Goal: Contribute content: Contribute content

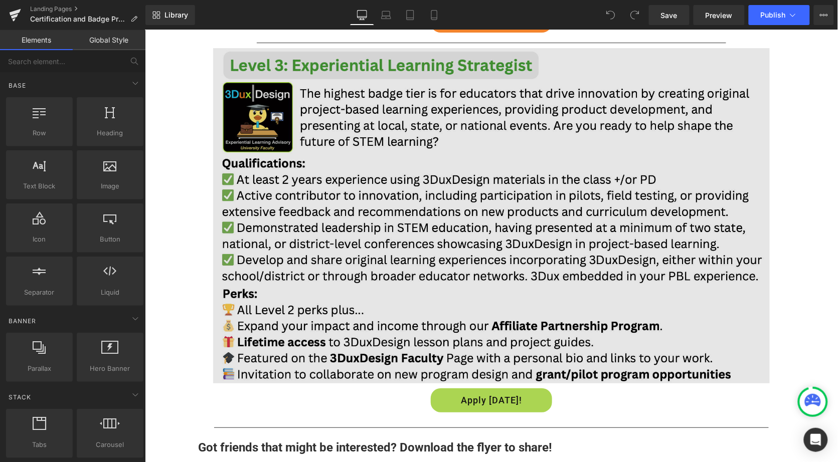
scroll to position [1015, 0]
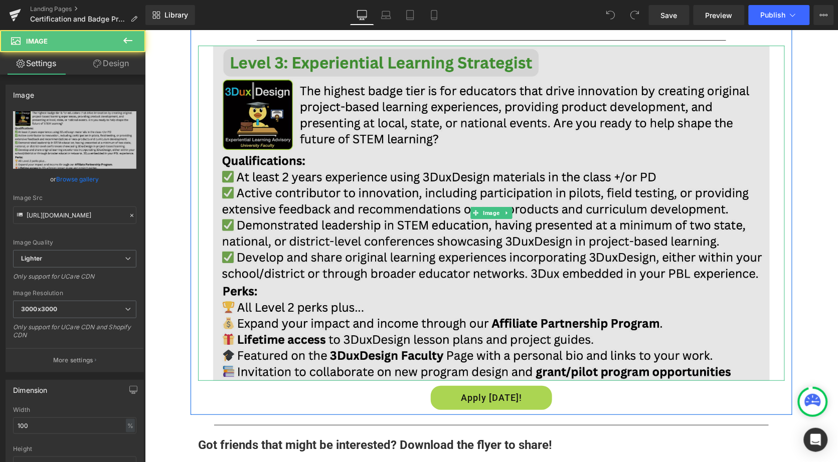
click at [404, 88] on img at bounding box center [491, 212] width 587 height 335
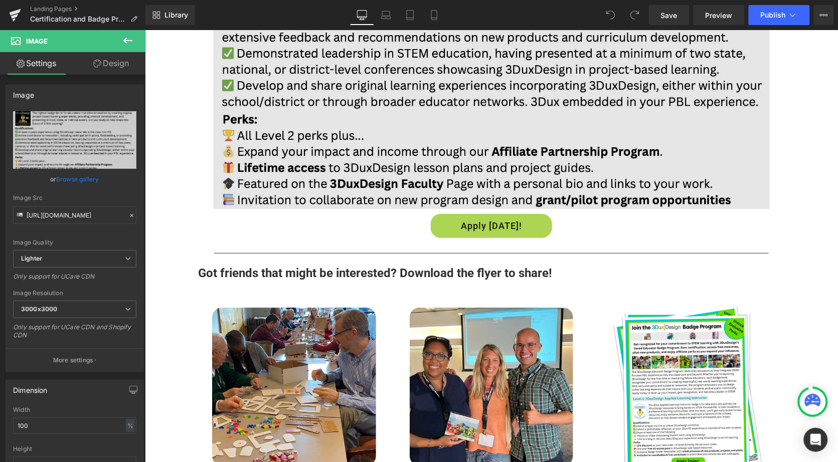
scroll to position [1221, 0]
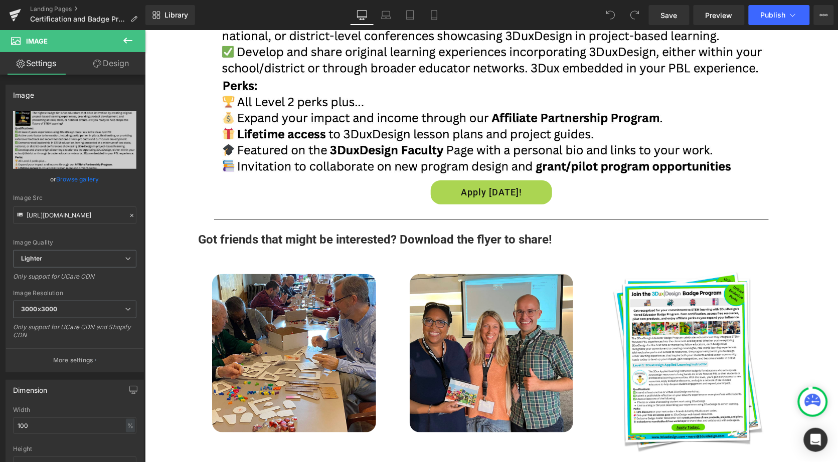
click at [124, 41] on icon at bounding box center [127, 41] width 9 height 6
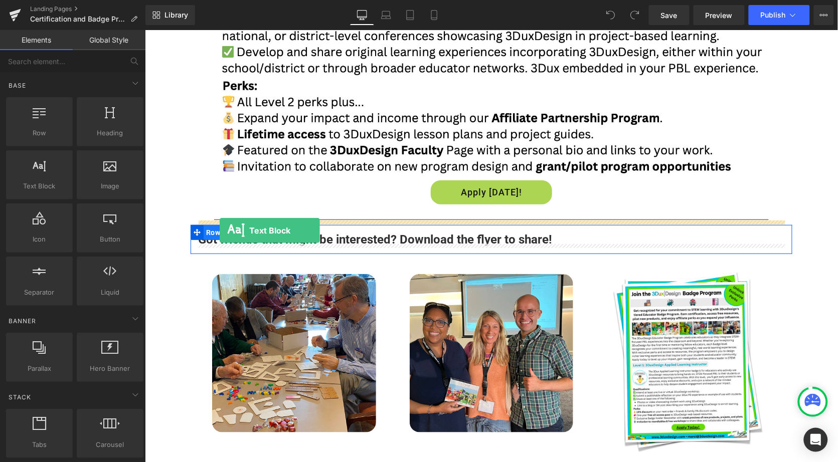
drag, startPoint x: 190, startPoint y: 204, endPoint x: 219, endPoint y: 230, distance: 39.1
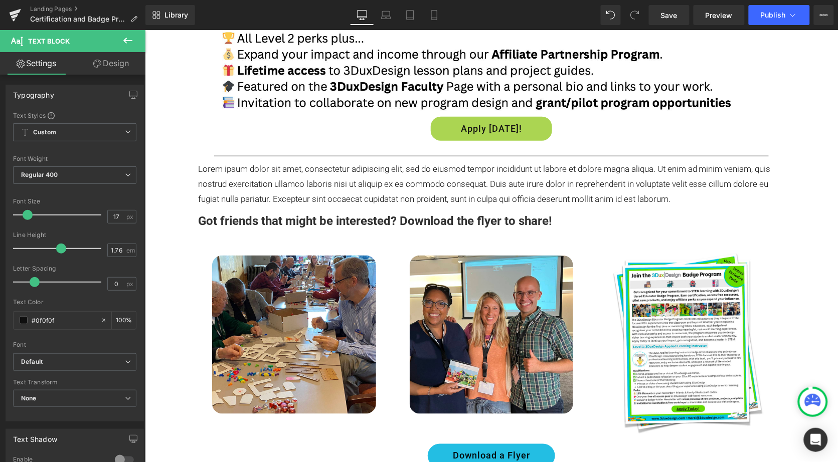
scroll to position [1288, 0]
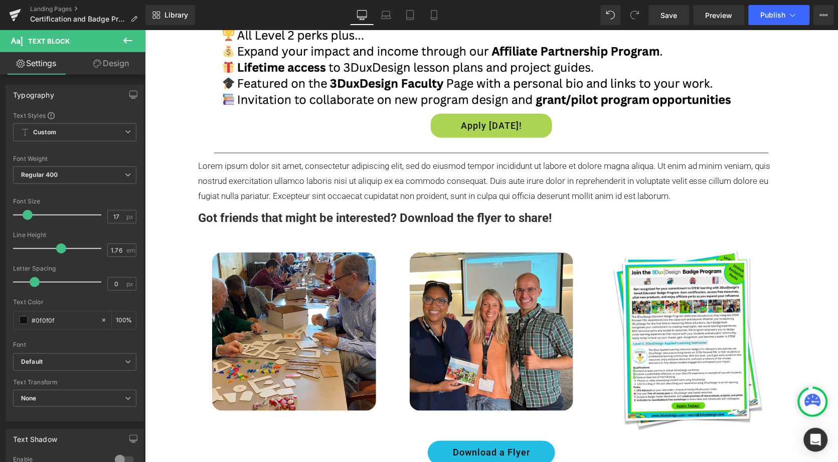
click at [266, 182] on p "Lorem ipsum dolor sit amet, consectetur adipiscing elit, sed do eiusmod tempor …" at bounding box center [491, 180] width 587 height 45
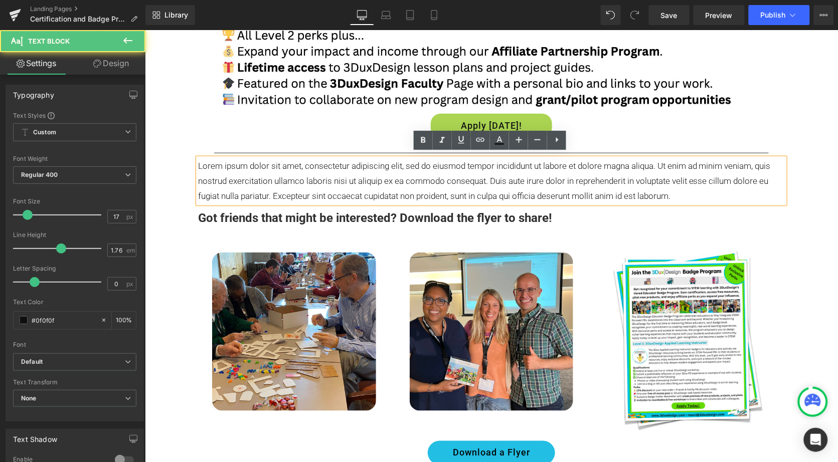
click at [266, 182] on p "Lorem ipsum dolor sit amet, consectetur adipiscing elit, sed do eiusmod tempor …" at bounding box center [491, 180] width 587 height 45
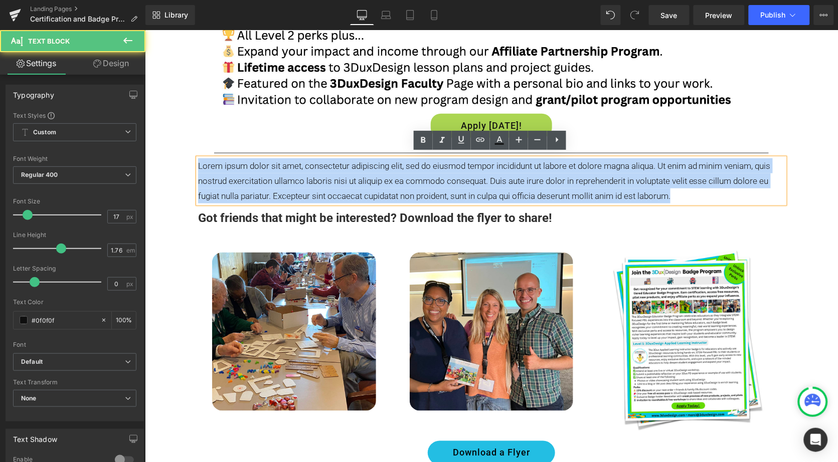
click at [266, 182] on p "Lorem ipsum dolor sit amet, consectetur adipiscing elit, sed do eiusmod tempor …" at bounding box center [491, 180] width 587 height 45
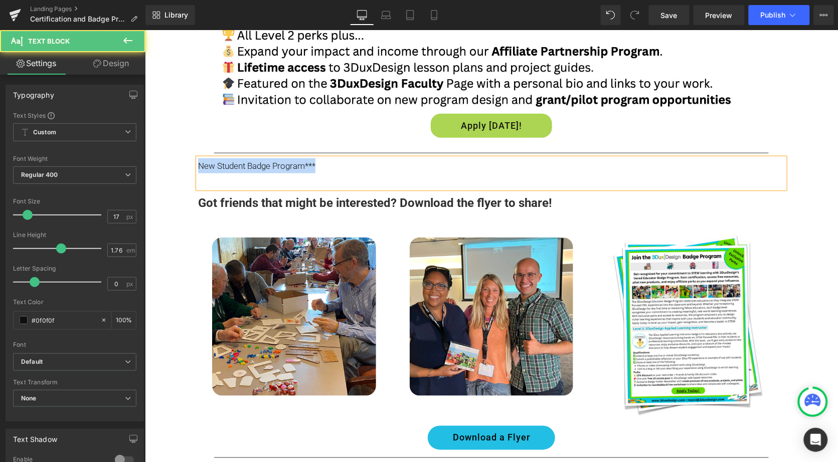
drag, startPoint x: 330, startPoint y: 162, endPoint x: 184, endPoint y: 162, distance: 146.9
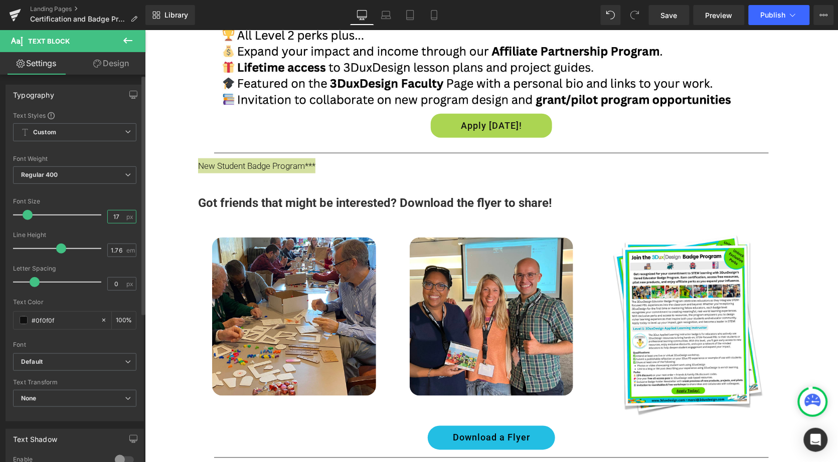
click at [120, 216] on input "17" at bounding box center [117, 217] width 18 height 13
type input "1"
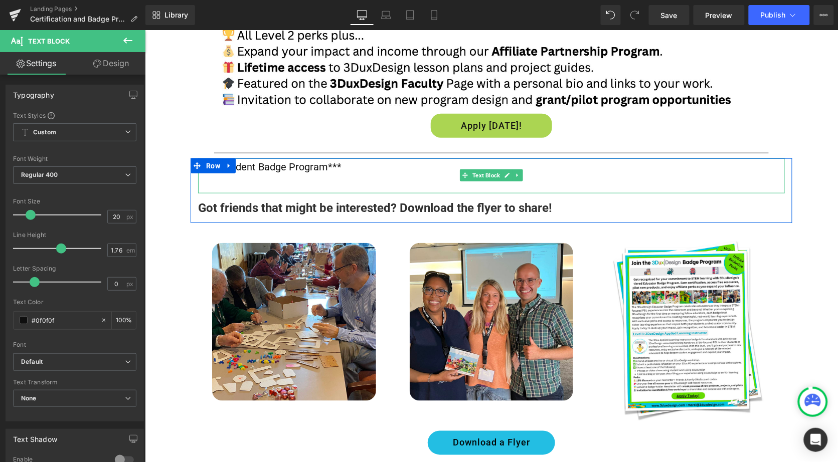
click at [364, 166] on p "New Student Badge Program***" at bounding box center [491, 167] width 587 height 18
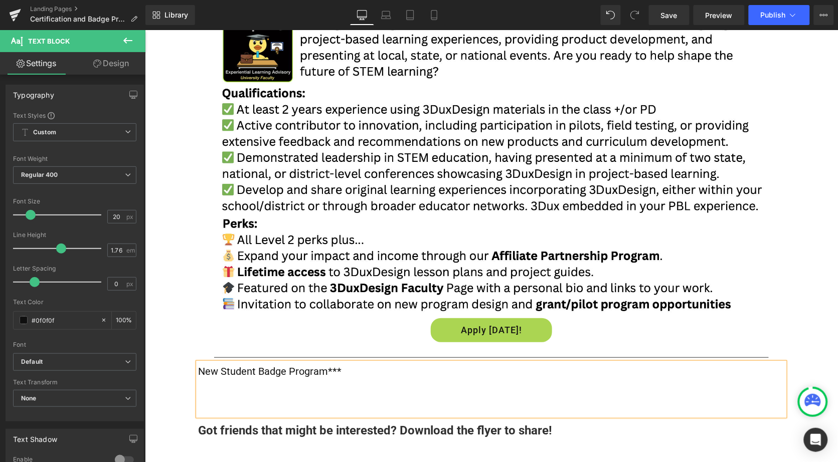
scroll to position [1082, 0]
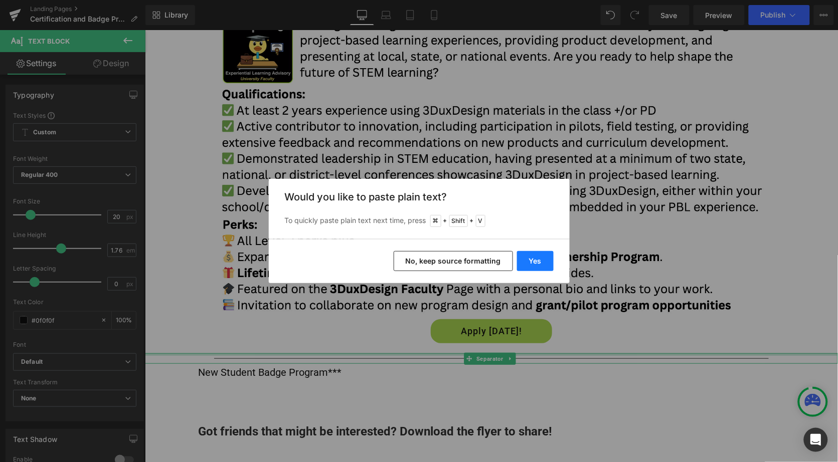
click at [536, 263] on button "Yes" at bounding box center [535, 261] width 37 height 20
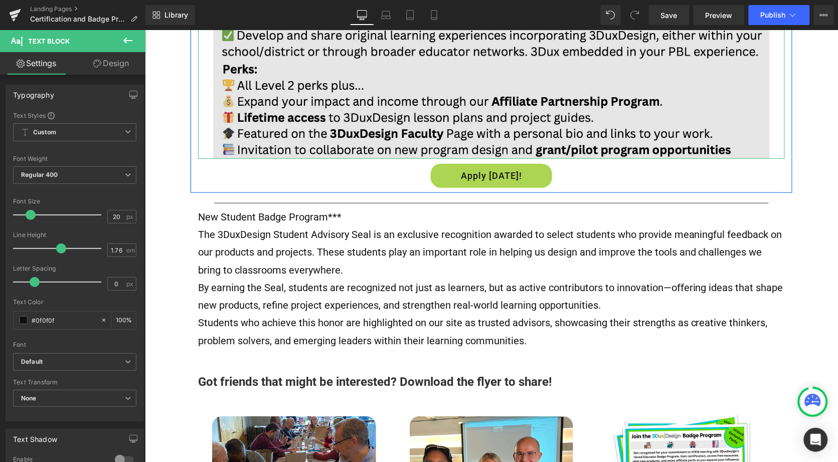
scroll to position [1241, 0]
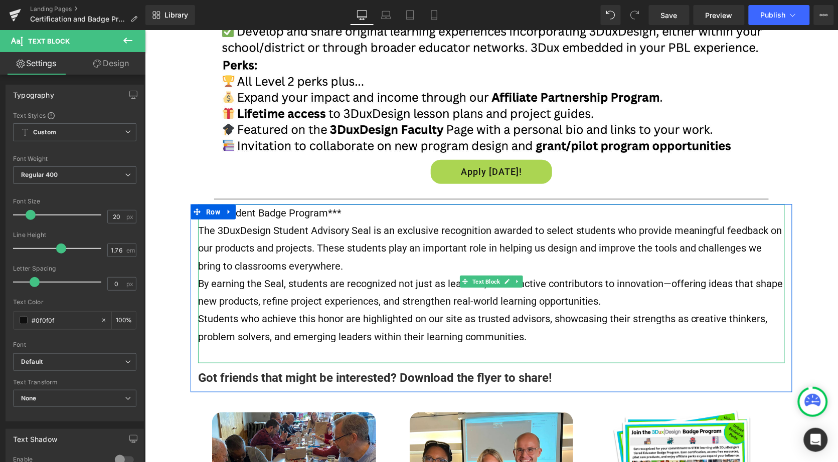
click at [488, 313] on p "Students who achieve this honor are highlighted on our site as trusted advisors…" at bounding box center [491, 327] width 587 height 35
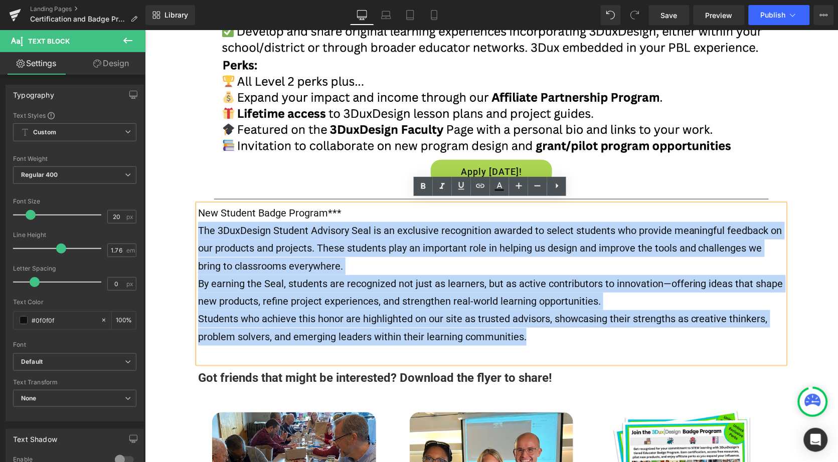
drag, startPoint x: 526, startPoint y: 331, endPoint x: 189, endPoint y: 230, distance: 352.9
click at [190, 229] on div "New Student Badge Program*** The 3DuxDesign Student Advisory Seal is an exclusi…" at bounding box center [491, 295] width 602 height 183
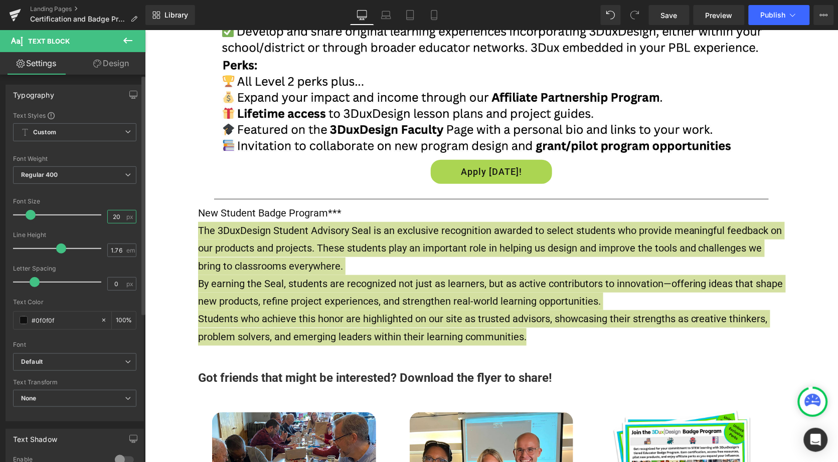
click at [116, 218] on input "20" at bounding box center [117, 217] width 18 height 13
type input "2"
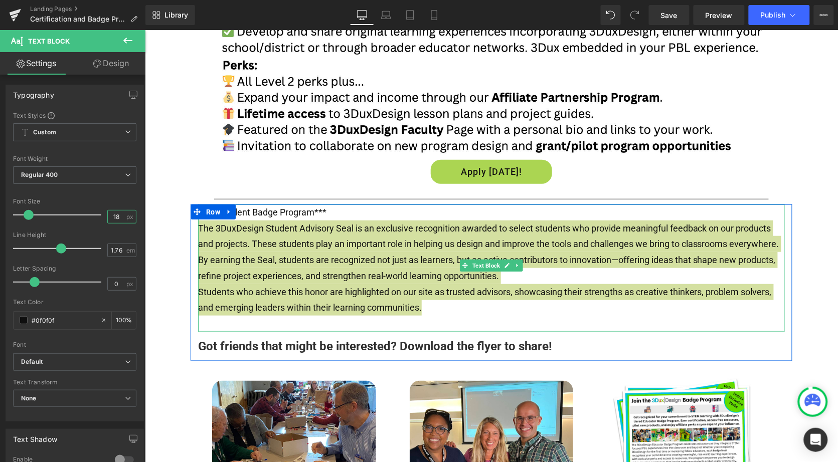
type input "18"
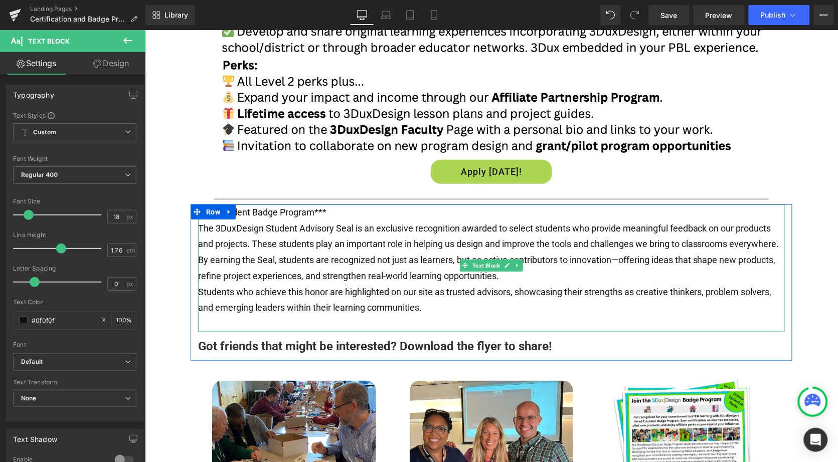
click at [256, 207] on p "New Student Badge Program***" at bounding box center [491, 212] width 587 height 16
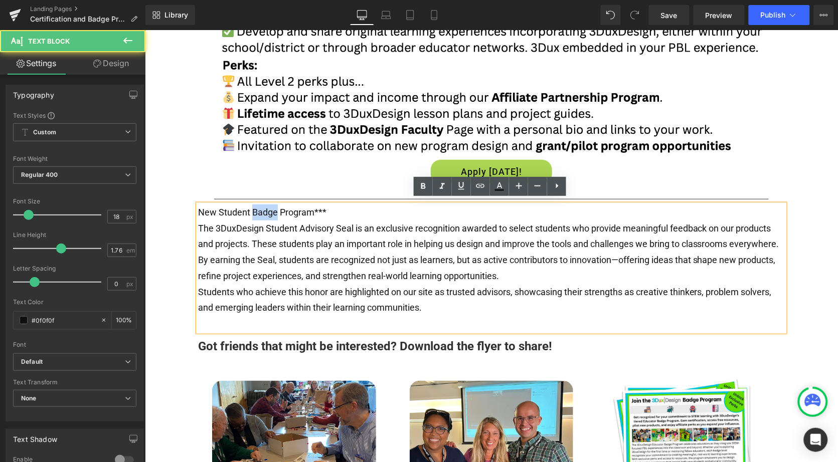
click at [256, 207] on p "New Student Badge Program***" at bounding box center [491, 212] width 587 height 16
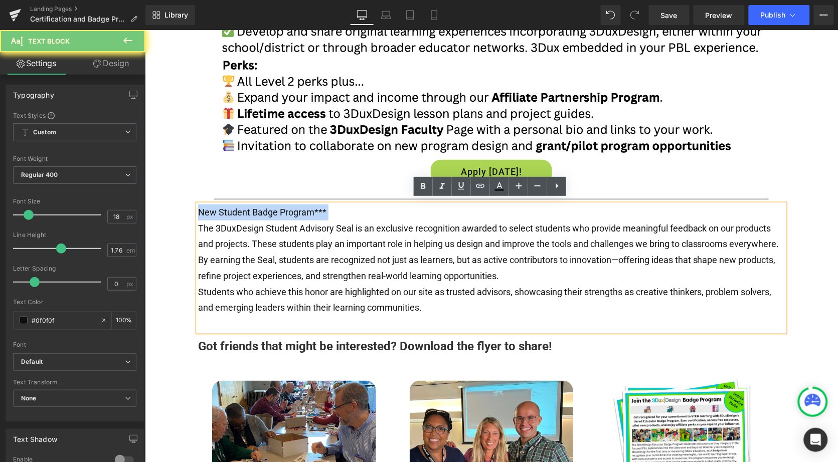
click at [256, 207] on p "New Student Badge Program***" at bounding box center [491, 212] width 587 height 16
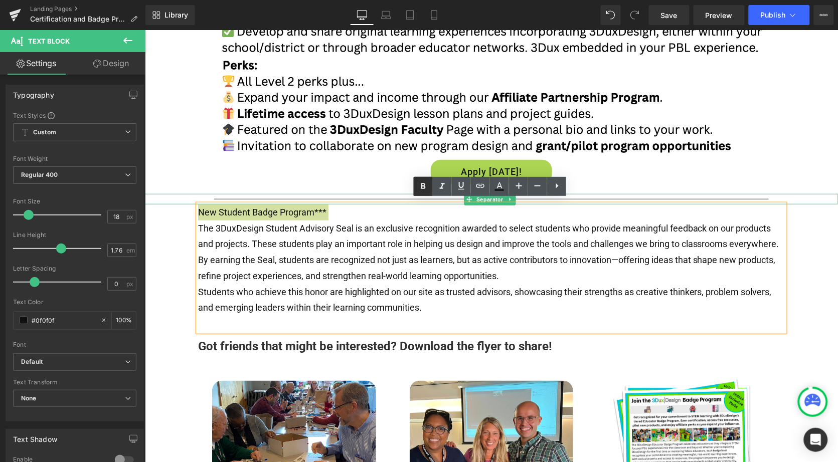
click at [421, 187] on icon at bounding box center [423, 186] width 12 height 12
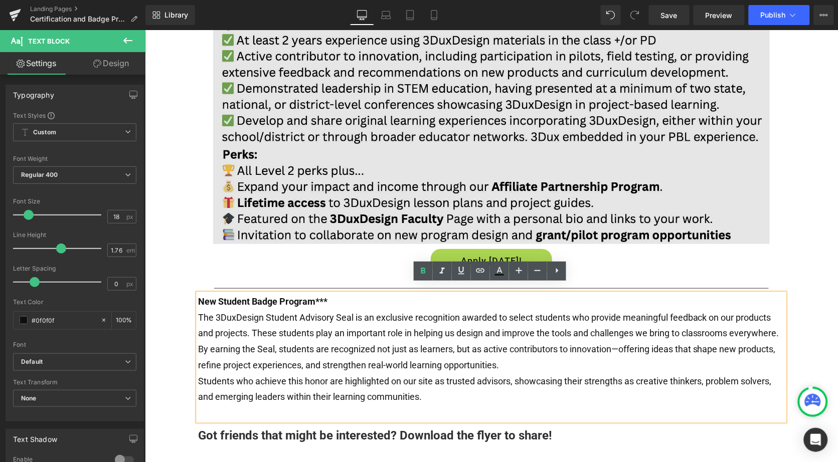
scroll to position [1162, 0]
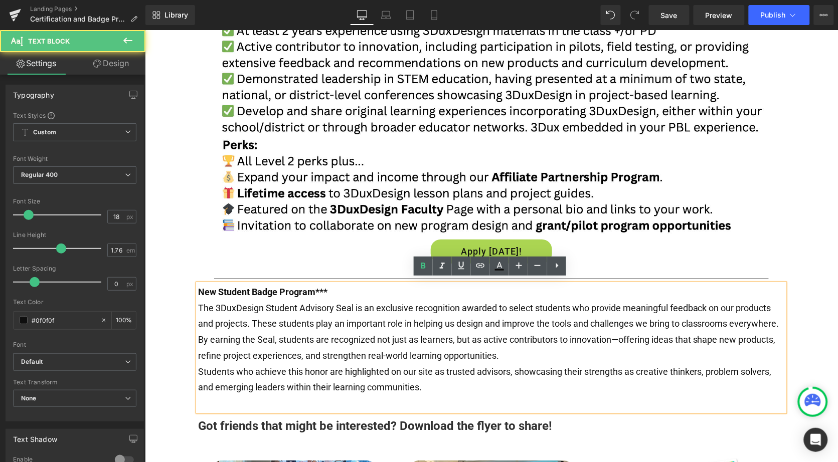
click at [299, 316] on p "The 3DuxDesign Student Advisory Seal is an exclusive recognition awarded to sel…" at bounding box center [491, 316] width 587 height 32
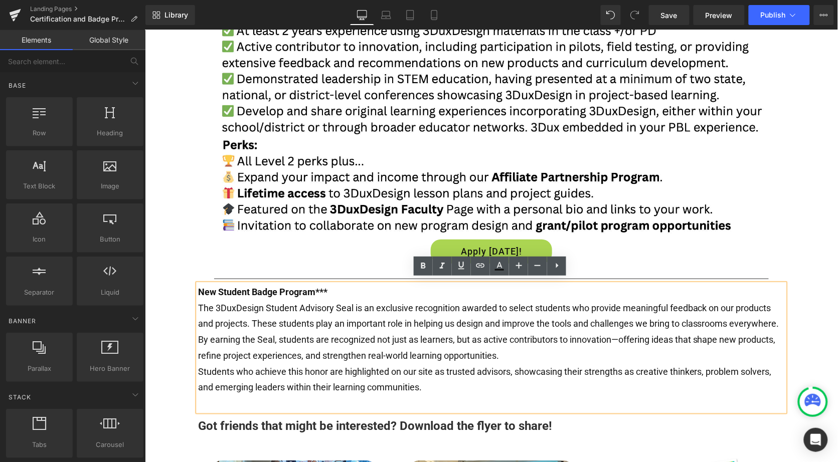
click at [156, 348] on div "WELCOME TO GLOBAL FUTURES! Heading THE MISSION : A COMMUNITY CENTER, REIMAGINED…" at bounding box center [490, 32] width 693 height 2229
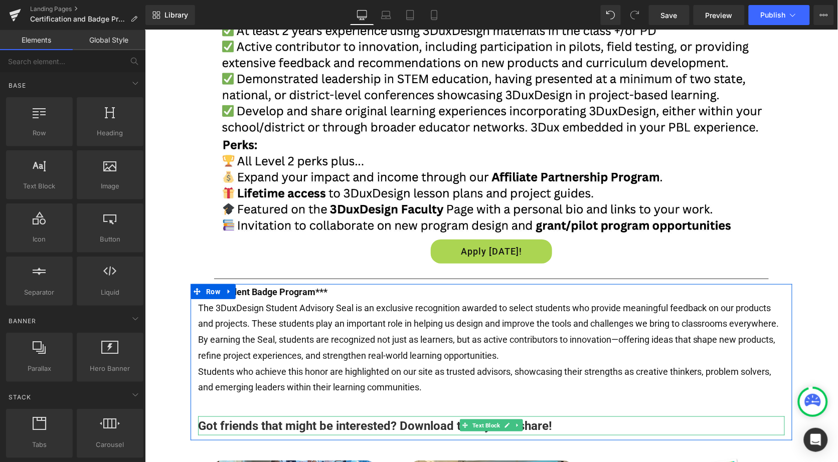
click at [277, 420] on b "Got friends that might be interested? Download the flyer to share!" at bounding box center [375, 426] width 354 height 14
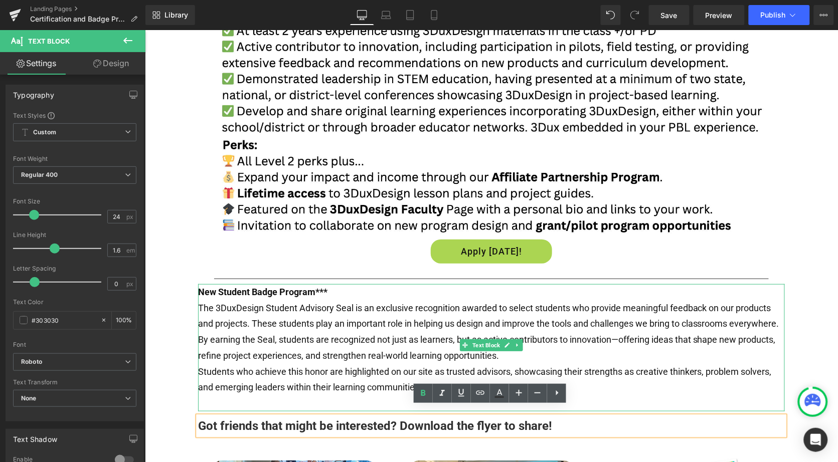
click at [247, 286] on strong "New Student Badge Program***" at bounding box center [262, 291] width 129 height 11
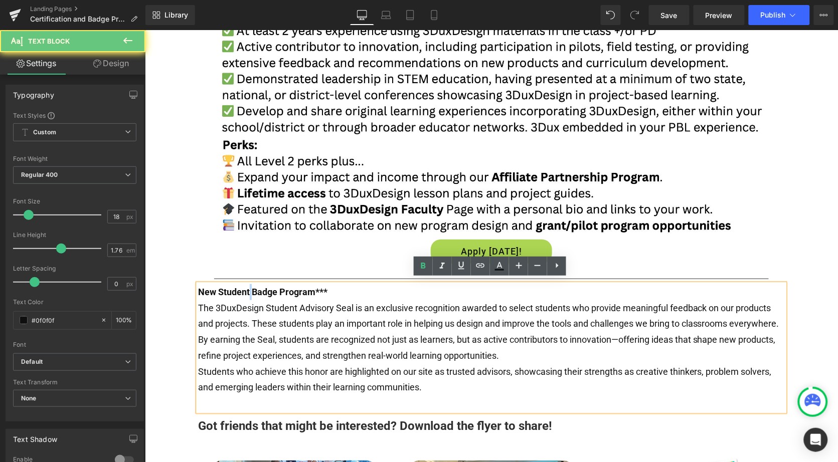
click at [247, 286] on strong "New Student Badge Program***" at bounding box center [262, 291] width 129 height 11
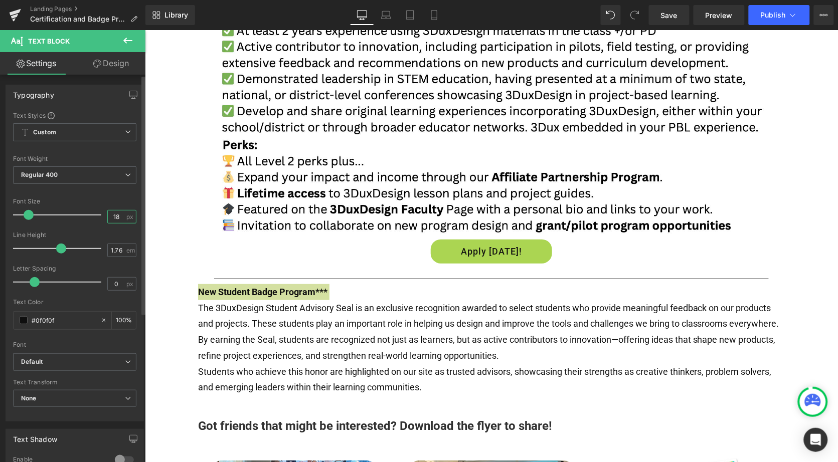
drag, startPoint x: 121, startPoint y: 216, endPoint x: 98, endPoint y: 216, distance: 22.6
click at [98, 216] on div "Font Size 18 px" at bounding box center [74, 215] width 123 height 34
type input "24"
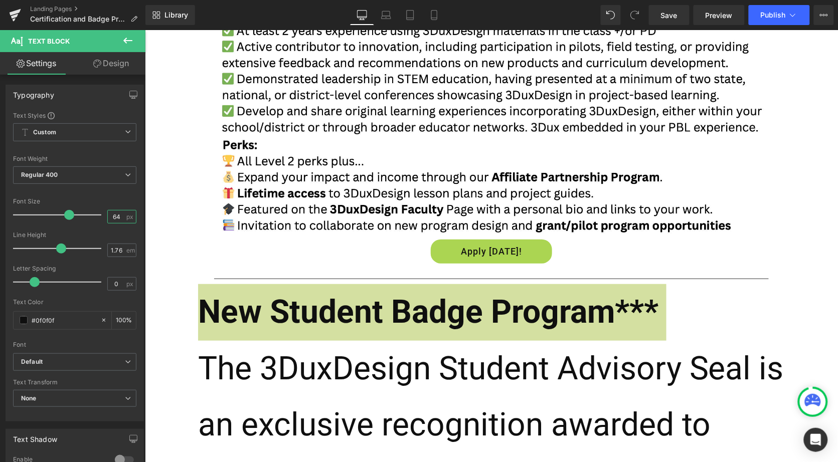
type input "6"
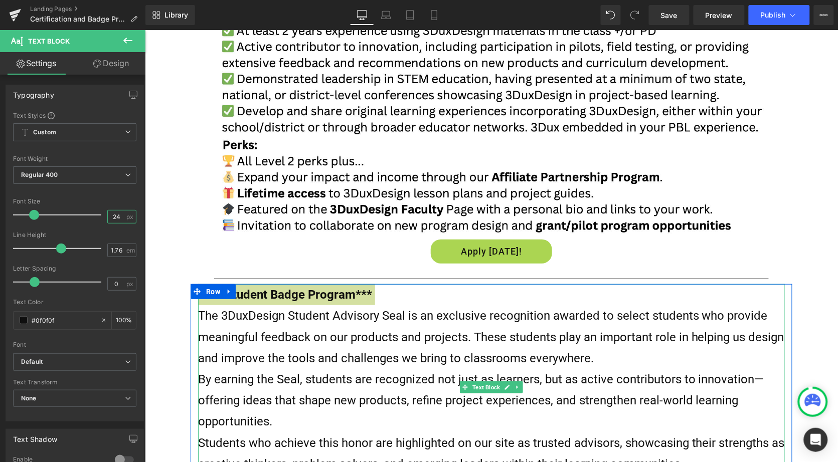
type input "24"
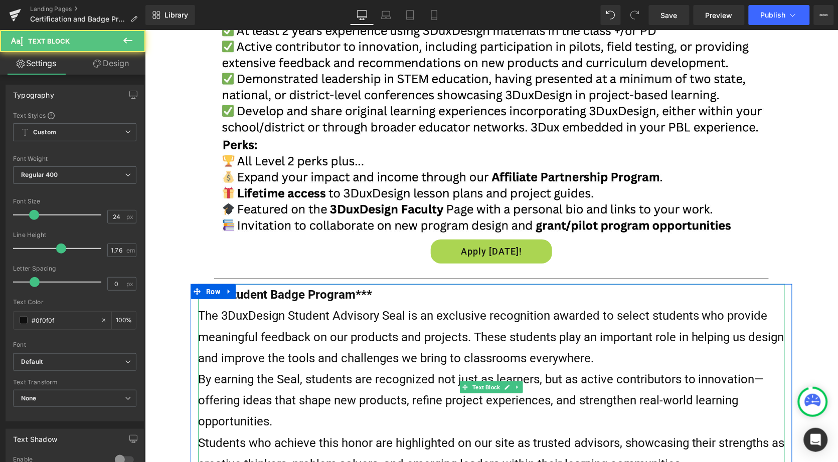
click at [252, 342] on p "The 3DuxDesign Student Advisory Seal is an exclusive recognition awarded to sel…" at bounding box center [491, 337] width 587 height 64
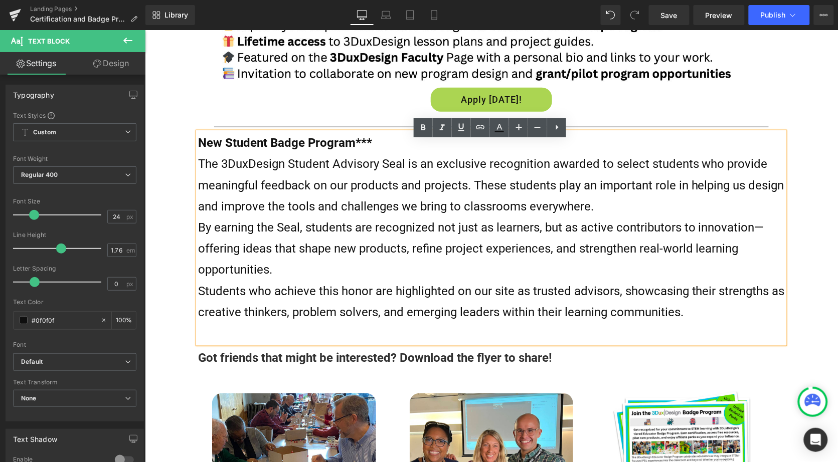
scroll to position [1342, 0]
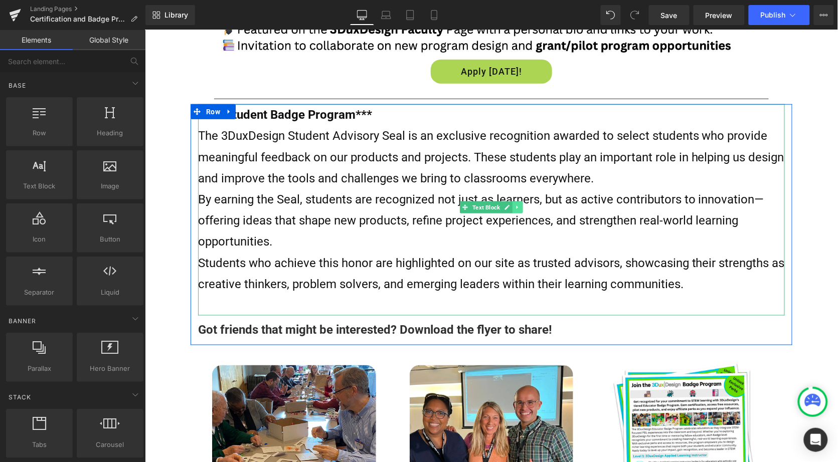
click at [515, 205] on icon at bounding box center [517, 207] width 6 height 6
click at [511, 204] on icon at bounding box center [512, 207] width 6 height 6
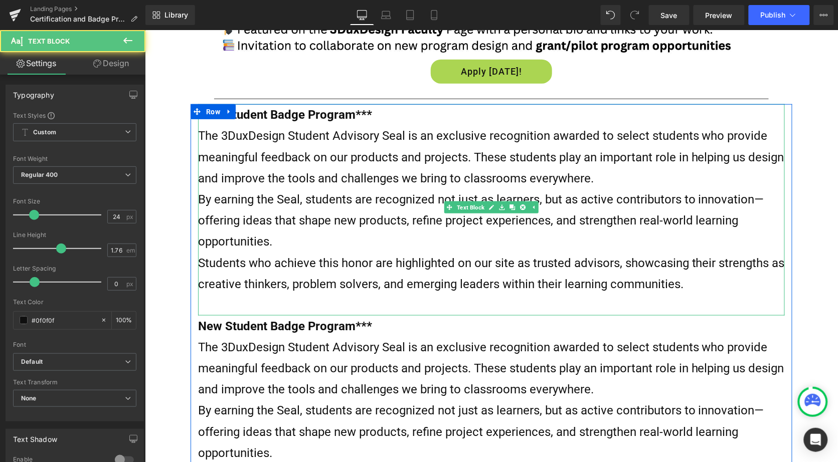
click at [349, 215] on p "By earning the Seal, students are recognized not just as learners, but as activ…" at bounding box center [491, 221] width 587 height 64
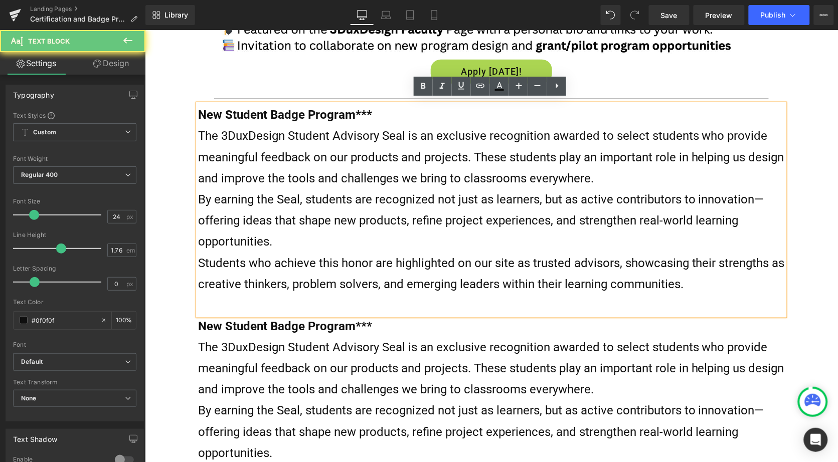
click at [349, 215] on p "By earning the Seal, students are recognized not just as learners, but as activ…" at bounding box center [491, 221] width 587 height 64
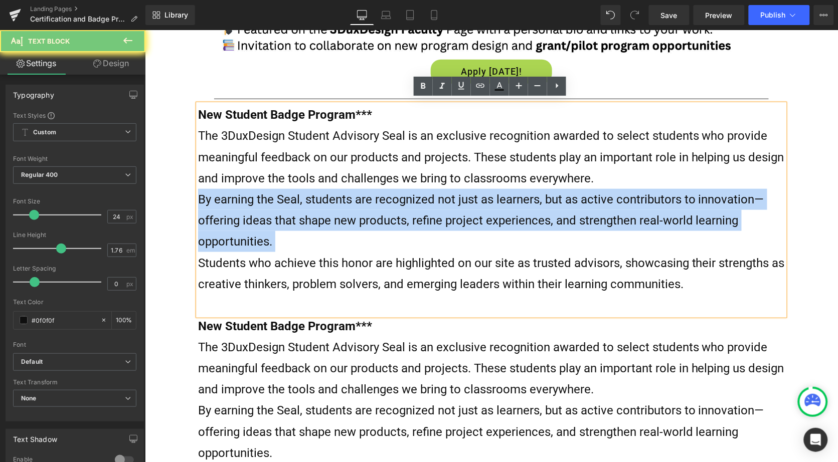
click at [349, 215] on p "By earning the Seal, students are recognized not just as learners, but as activ…" at bounding box center [491, 221] width 587 height 64
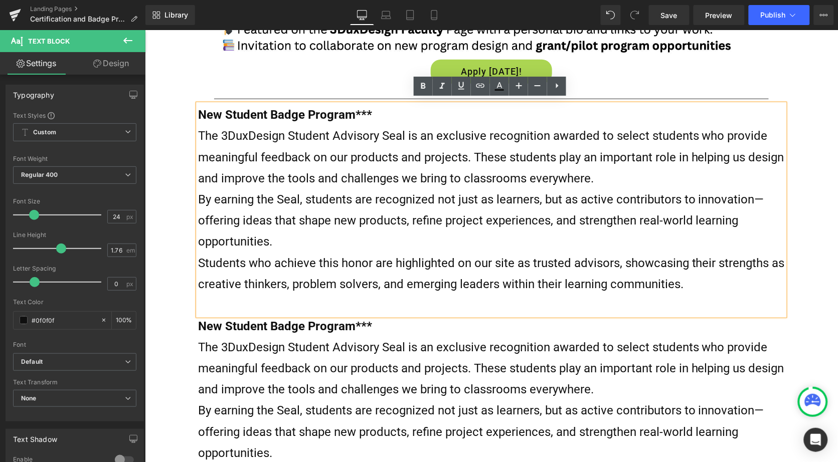
click at [690, 283] on p "Students who achieve this honor are highlighted on our site as trusted advisors…" at bounding box center [491, 273] width 587 height 42
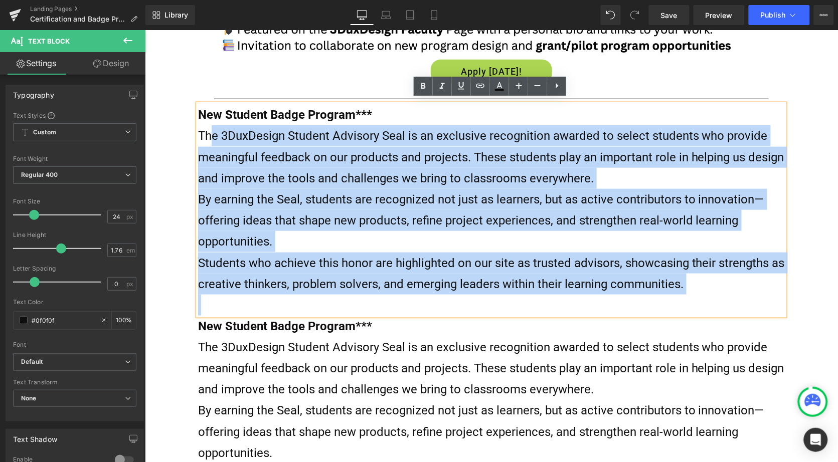
drag, startPoint x: 690, startPoint y: 283, endPoint x: 193, endPoint y: 132, distance: 519.8
click at [192, 132] on div "New Student Badge Program*** The 3DuxDesign Student Advisory Seal is an exclusi…" at bounding box center [491, 328] width 602 height 448
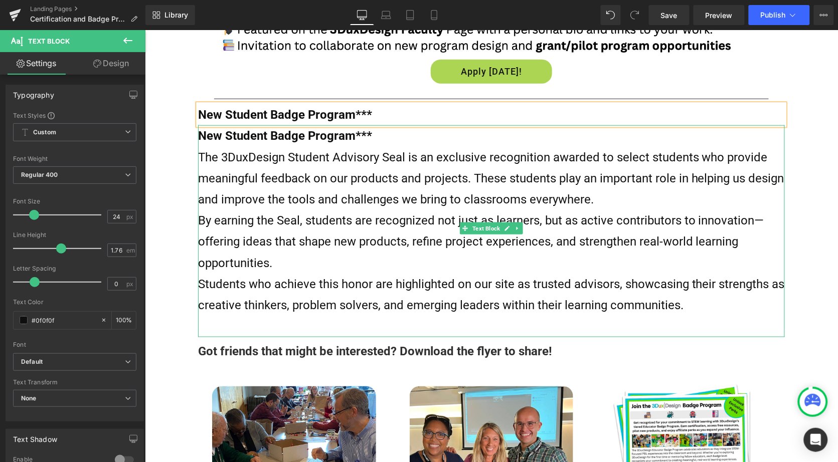
click at [244, 132] on strong "New Student Badge Program***" at bounding box center [285, 135] width 174 height 14
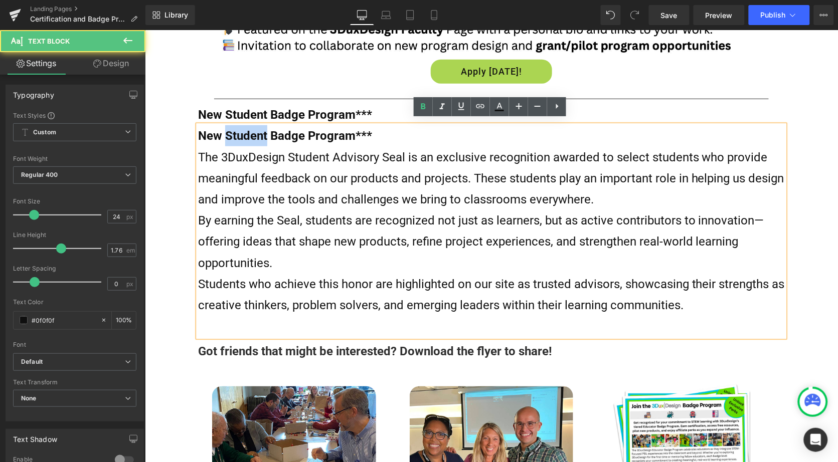
click at [244, 132] on strong "New Student Badge Program***" at bounding box center [285, 135] width 174 height 14
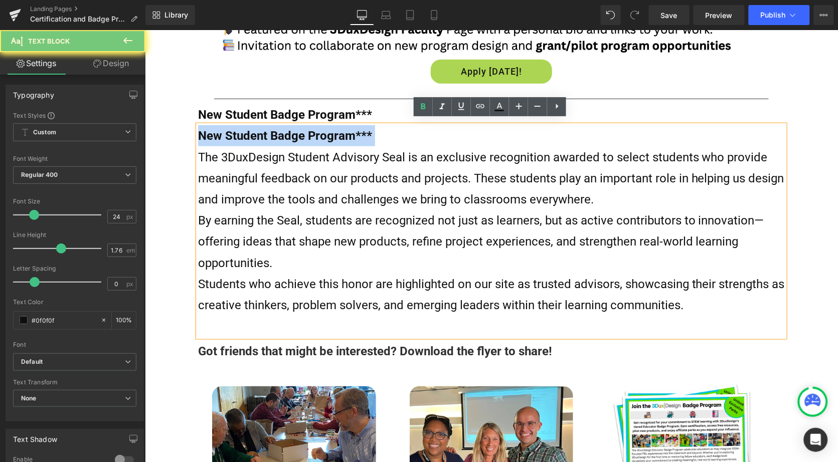
click at [244, 132] on strong "New Student Badge Program***" at bounding box center [285, 135] width 174 height 14
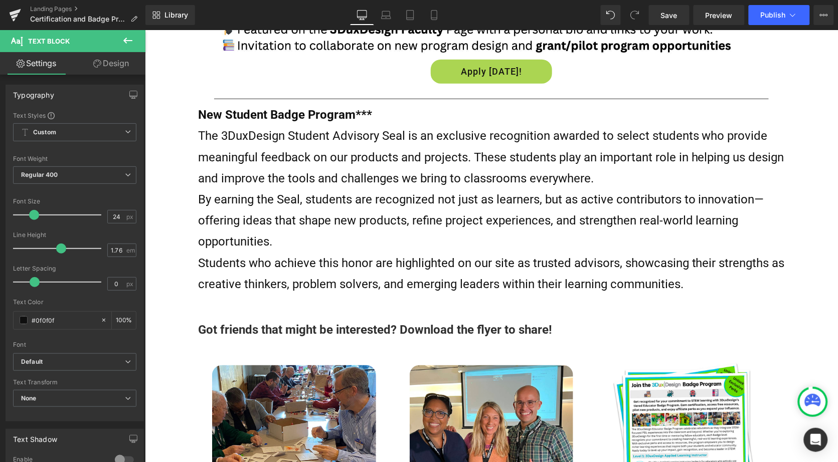
click at [120, 39] on button at bounding box center [127, 41] width 35 height 22
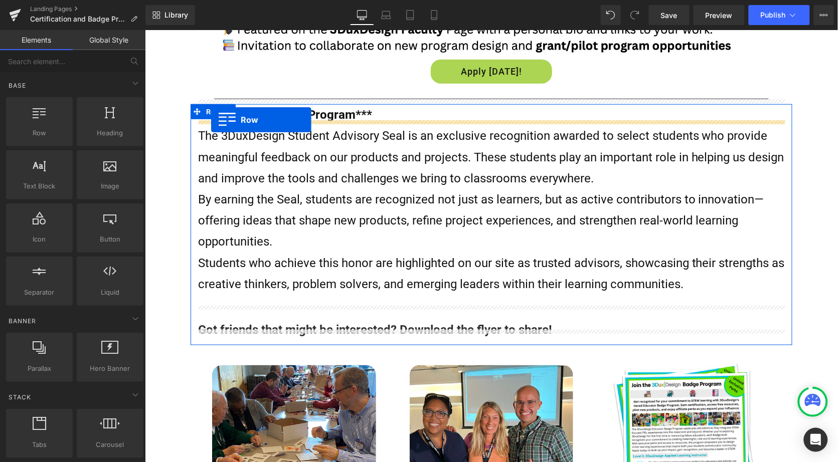
drag, startPoint x: 194, startPoint y: 152, endPoint x: 210, endPoint y: 117, distance: 37.9
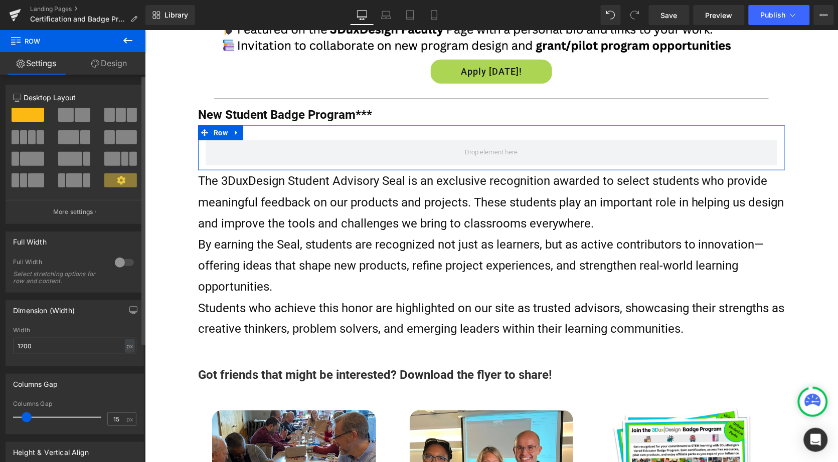
click at [105, 134] on span at bounding box center [109, 137] width 10 height 14
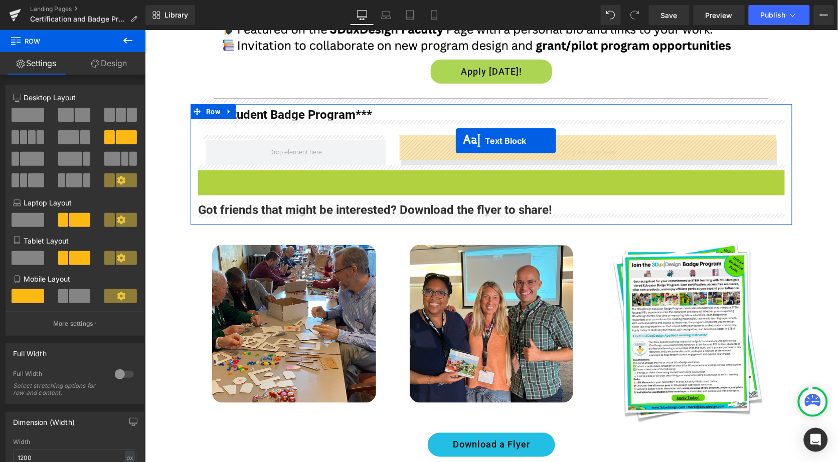
drag, startPoint x: 464, startPoint y: 259, endPoint x: 455, endPoint y: 140, distance: 118.7
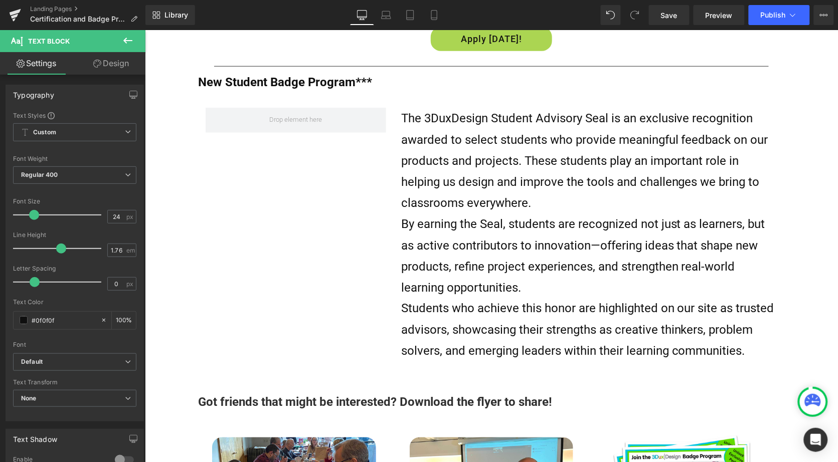
scroll to position [1395, 0]
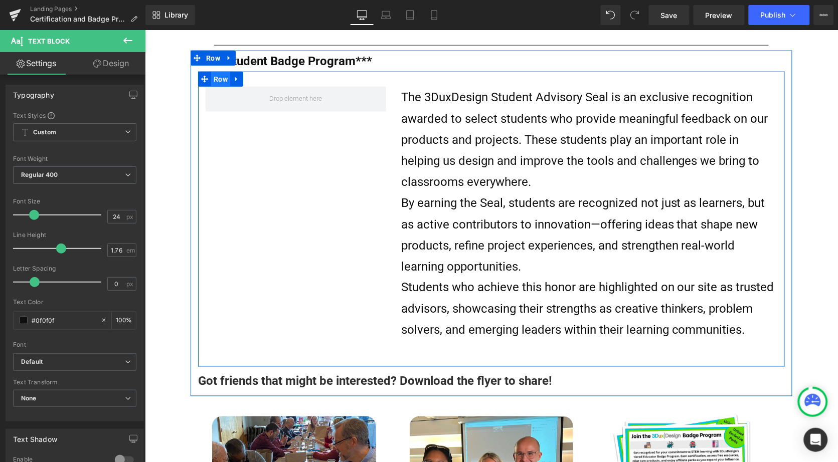
click at [216, 75] on span "Row" at bounding box center [220, 78] width 19 height 15
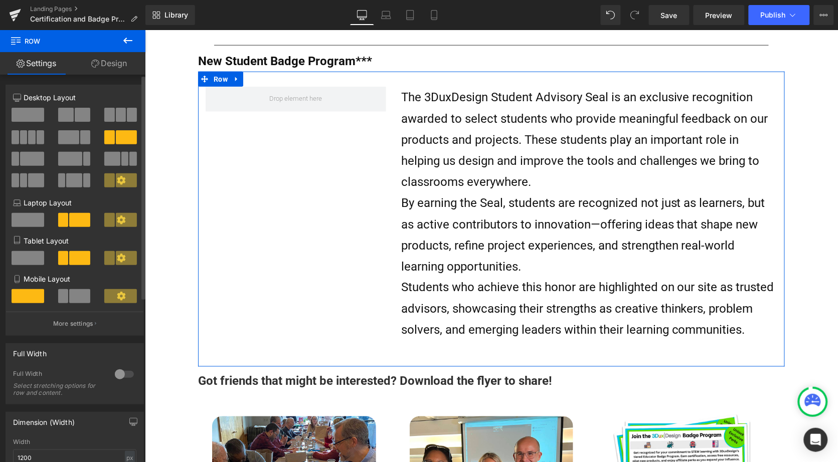
click at [38, 159] on span at bounding box center [32, 159] width 24 height 14
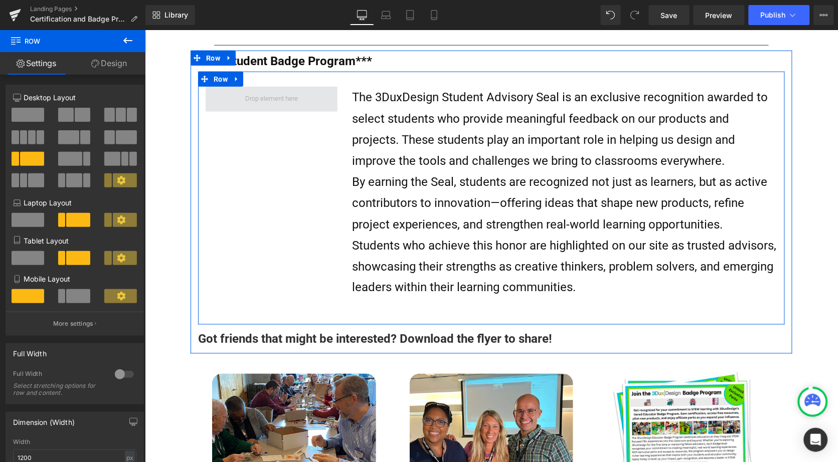
click at [264, 104] on span at bounding box center [271, 98] width 132 height 25
click at [215, 72] on span "Row" at bounding box center [220, 78] width 19 height 15
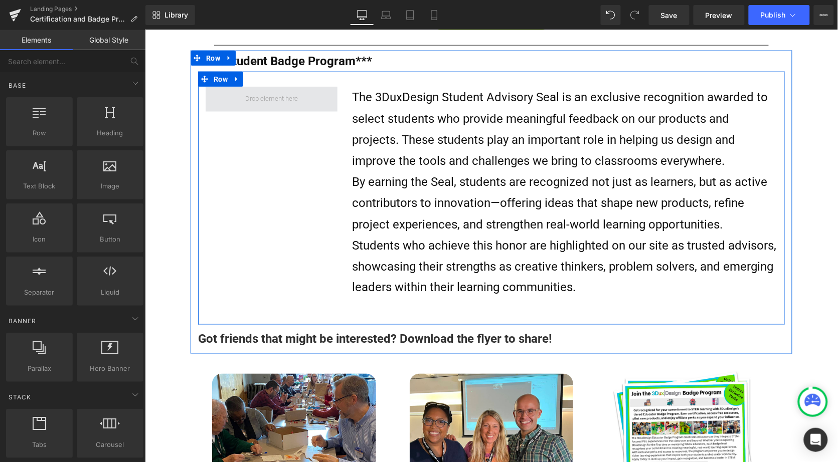
click at [253, 94] on span at bounding box center [271, 99] width 60 height 17
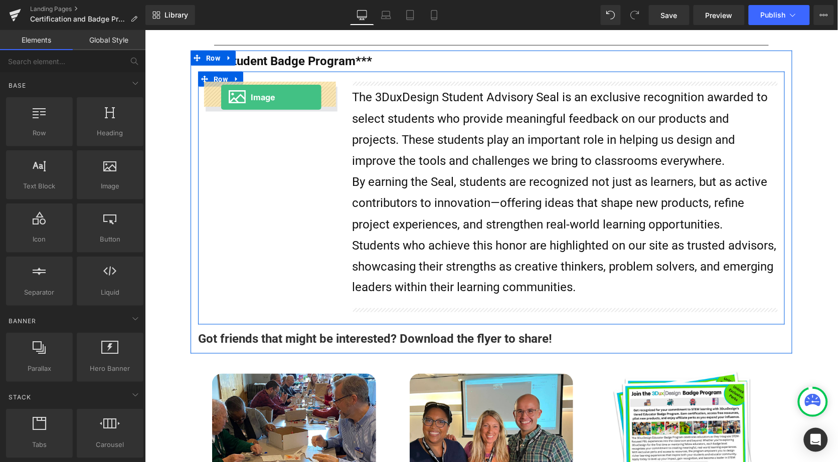
drag, startPoint x: 247, startPoint y: 206, endPoint x: 220, endPoint y: 97, distance: 112.5
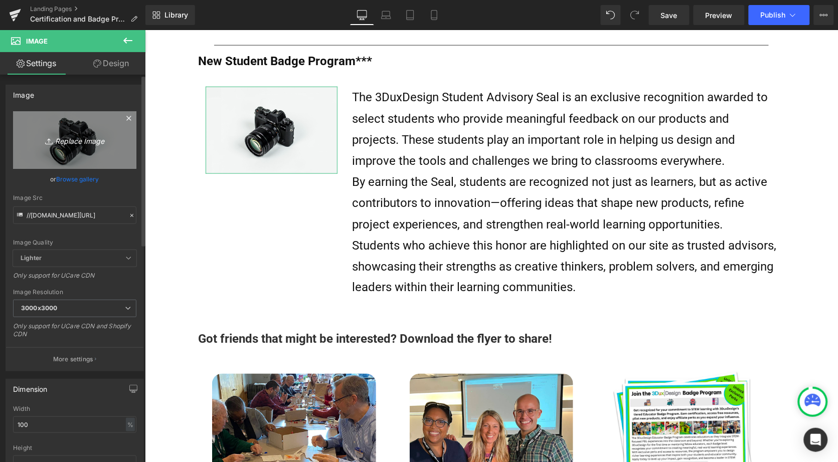
click at [74, 131] on link "Replace Image" at bounding box center [74, 140] width 123 height 58
type input "C:\fakepath\student advisory badge.png"
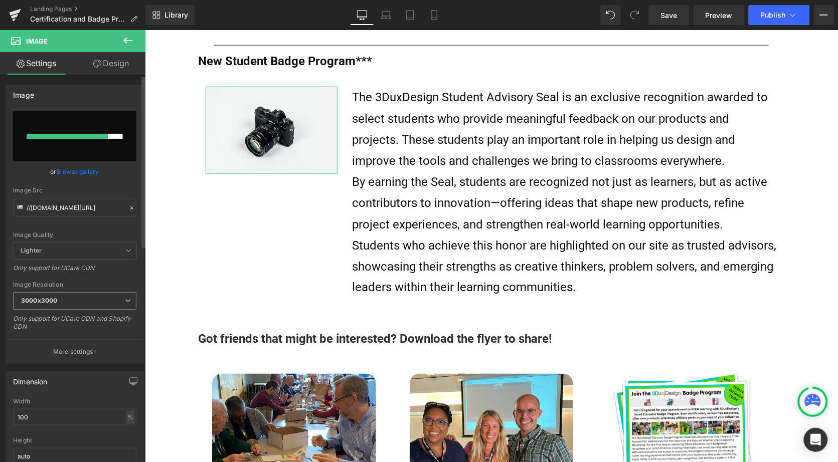
click at [66, 298] on span "3000x3000" at bounding box center [74, 301] width 123 height 18
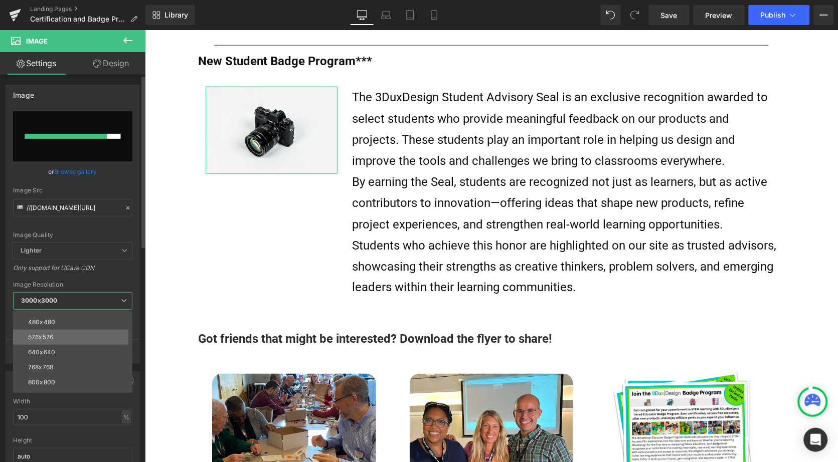
scroll to position [27, 0]
click at [64, 374] on li "800x800" at bounding box center [75, 381] width 124 height 15
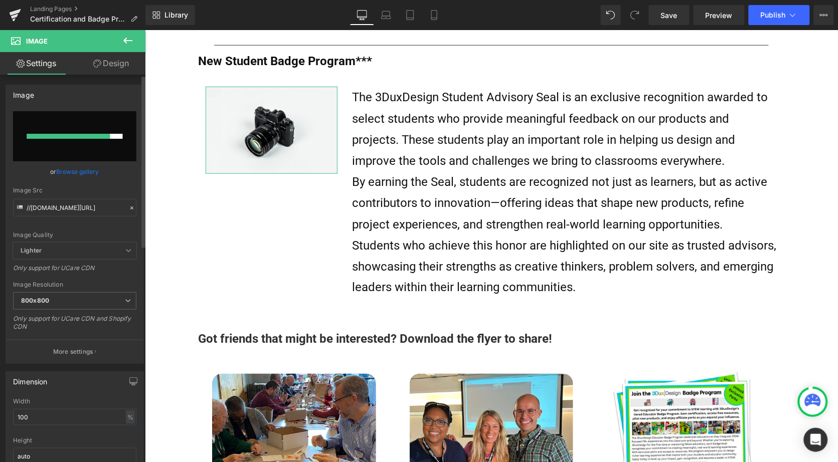
click at [77, 172] on link "Browse gallery" at bounding box center [78, 172] width 43 height 18
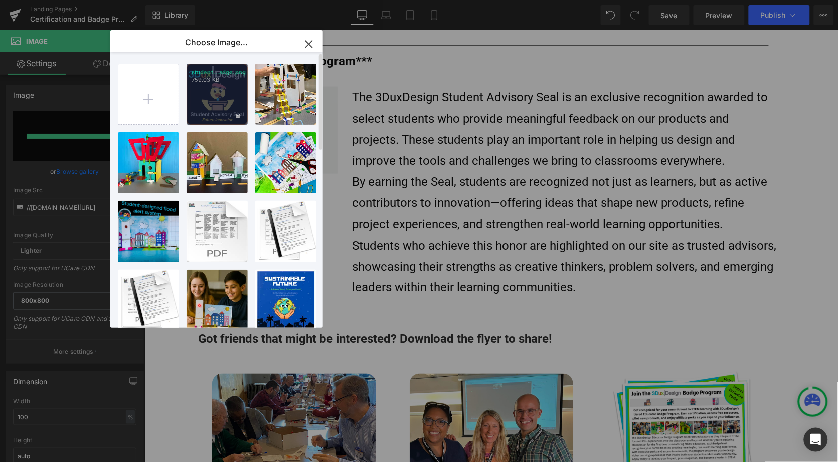
click at [205, 101] on div "student...adge.png 759.03 KB" at bounding box center [217, 94] width 61 height 61
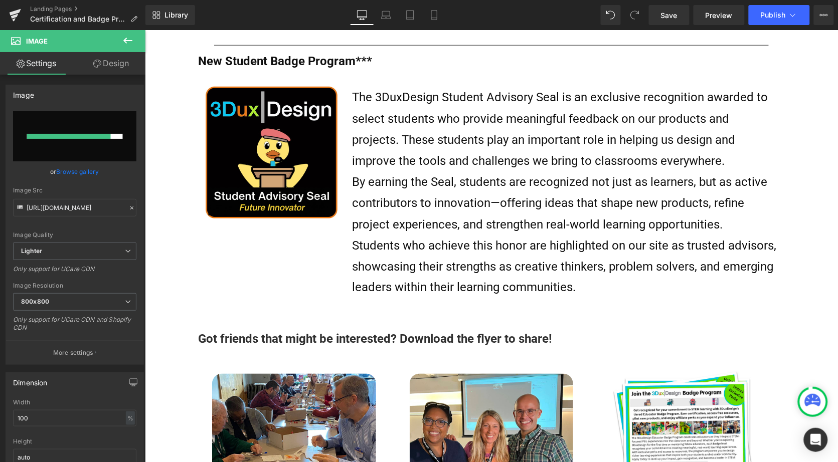
type input "[URL][DOMAIN_NAME]"
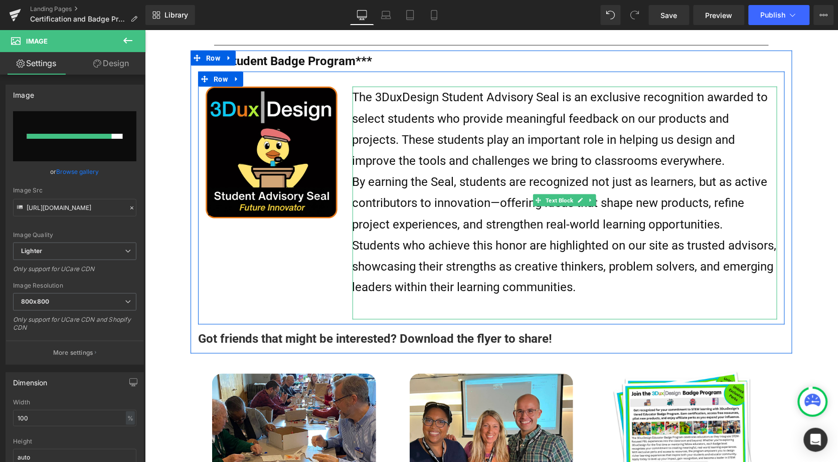
click at [366, 202] on p "By earning the Seal, students are recognized not just as learners, but as activ…" at bounding box center [564, 203] width 425 height 64
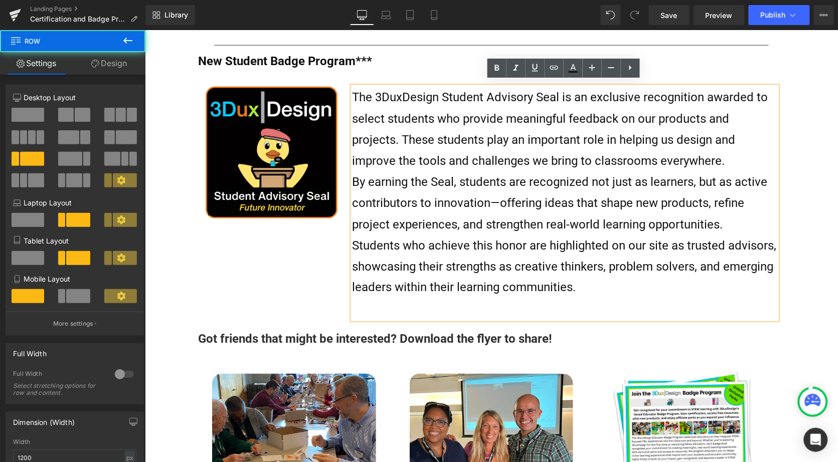
click at [319, 241] on div "Image The 3DuxDesign Student Advisory Seal is an exclusive recognition awarded …" at bounding box center [491, 197] width 587 height 253
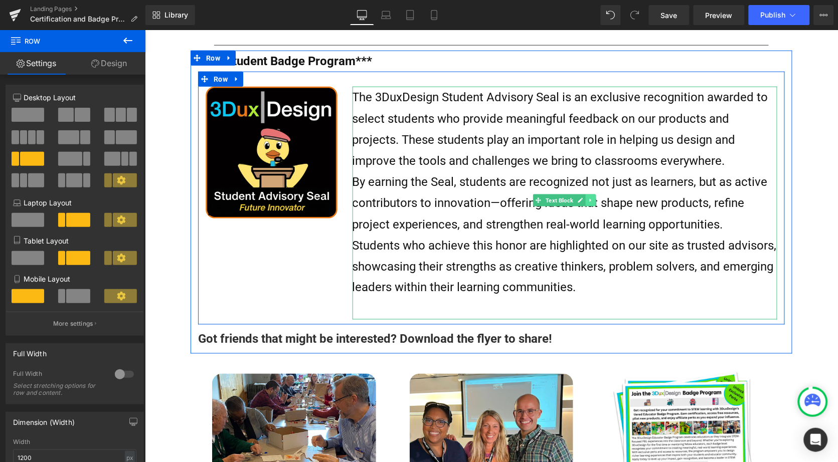
click at [588, 197] on icon at bounding box center [591, 200] width 6 height 6
click at [584, 197] on icon at bounding box center [586, 200] width 6 height 6
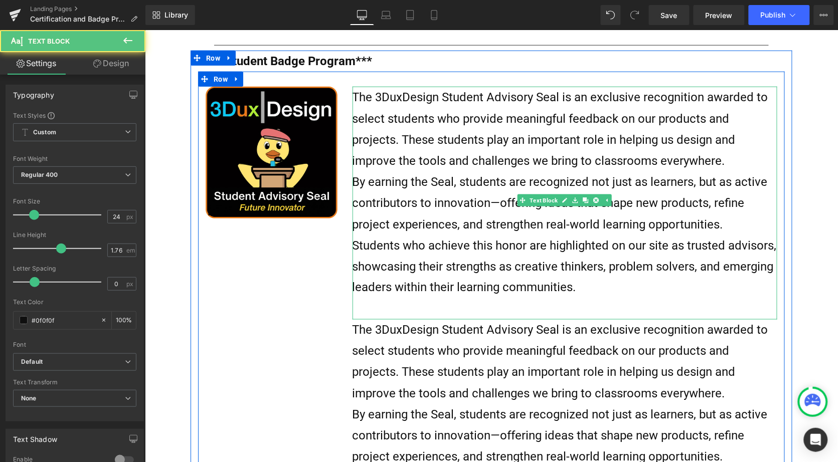
click at [453, 187] on p "By earning the Seal, students are recognized not just as learners, but as activ…" at bounding box center [564, 203] width 425 height 64
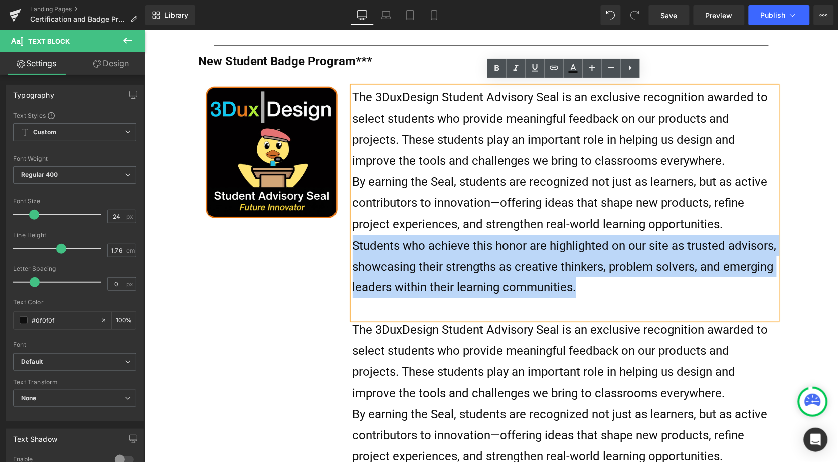
drag, startPoint x: 575, startPoint y: 278, endPoint x: 344, endPoint y: 231, distance: 235.3
click at [344, 231] on div "The 3DuxDesign Student Advisory Seal is an exclusive recognition awarded to sel…" at bounding box center [564, 319] width 440 height 466
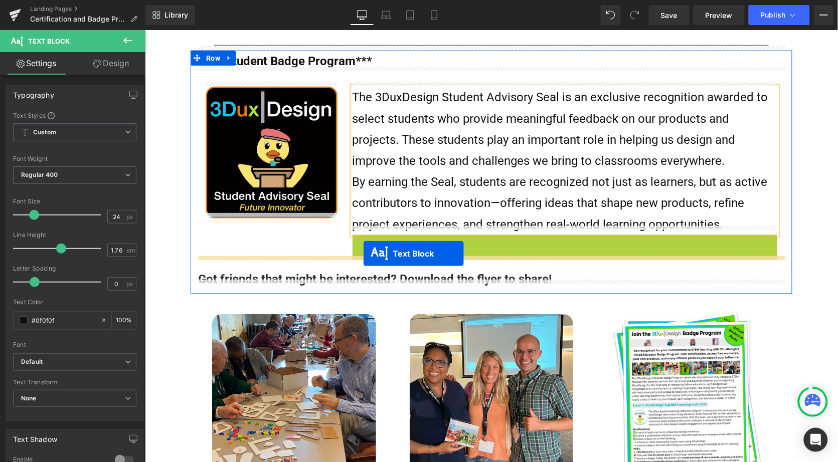
drag, startPoint x: 533, startPoint y: 340, endPoint x: 363, endPoint y: 254, distance: 191.5
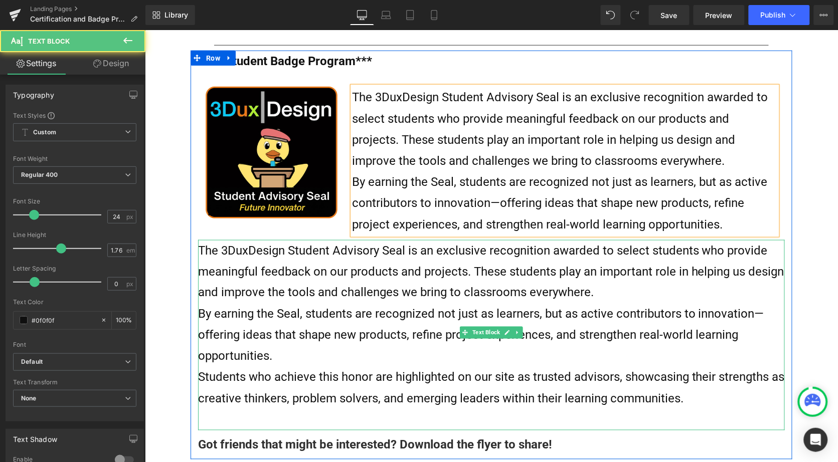
click at [364, 280] on span "The 3DuxDesign Student Advisory Seal is an exclusive recognition awarded to sel…" at bounding box center [491, 271] width 586 height 56
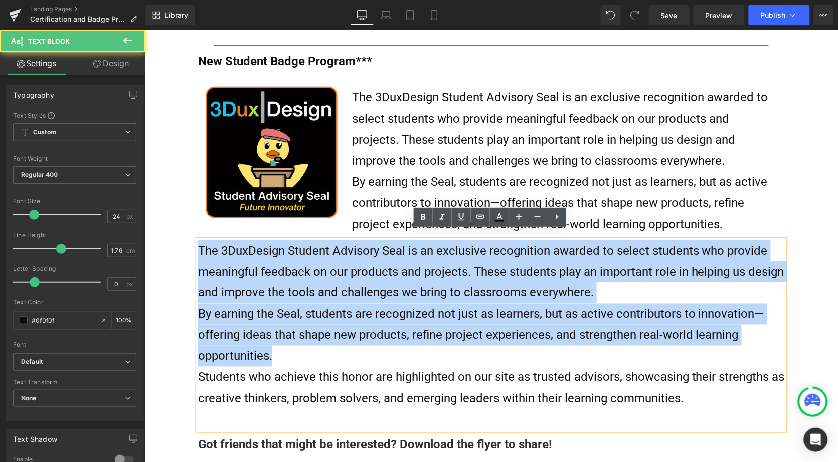
drag, startPoint x: 284, startPoint y: 350, endPoint x: 187, endPoint y: 245, distance: 143.7
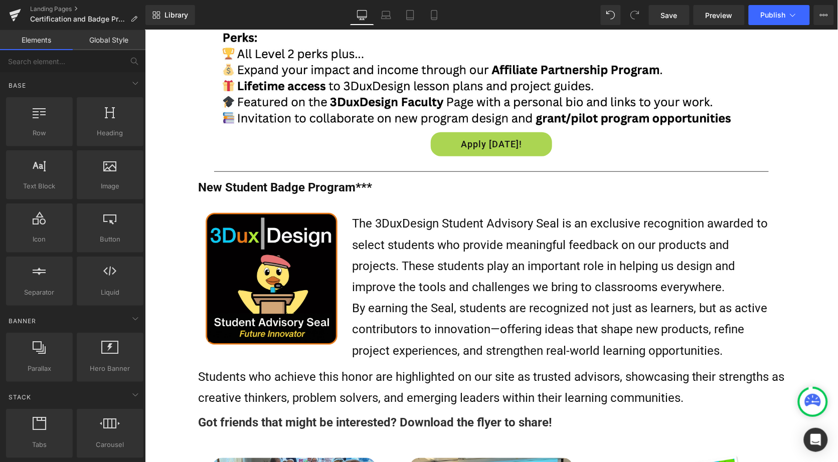
scroll to position [1267, 0]
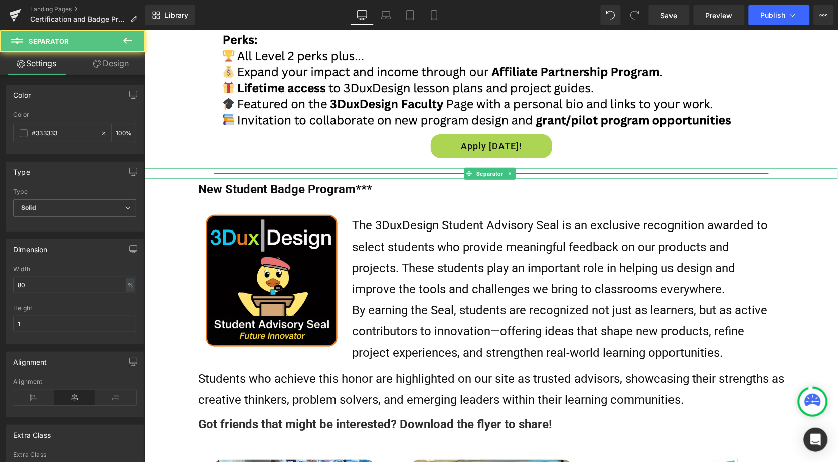
click at [345, 173] on hr at bounding box center [491, 176] width 555 height 6
click at [512, 167] on link at bounding box center [509, 173] width 11 height 12
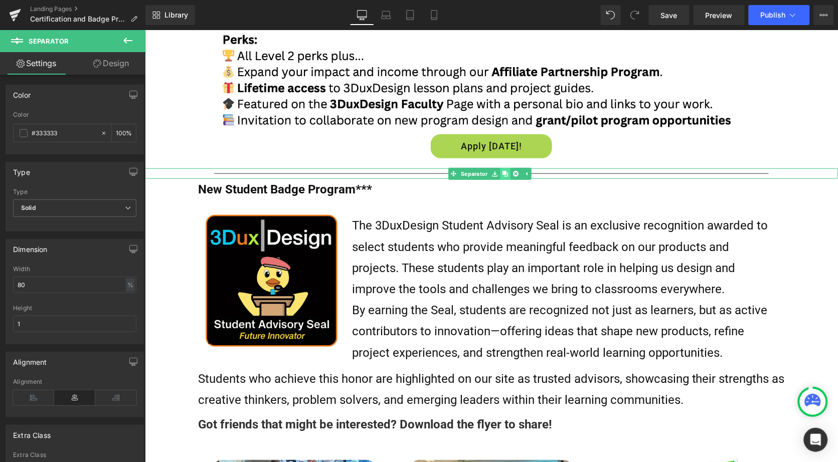
click at [504, 170] on icon at bounding box center [505, 173] width 6 height 6
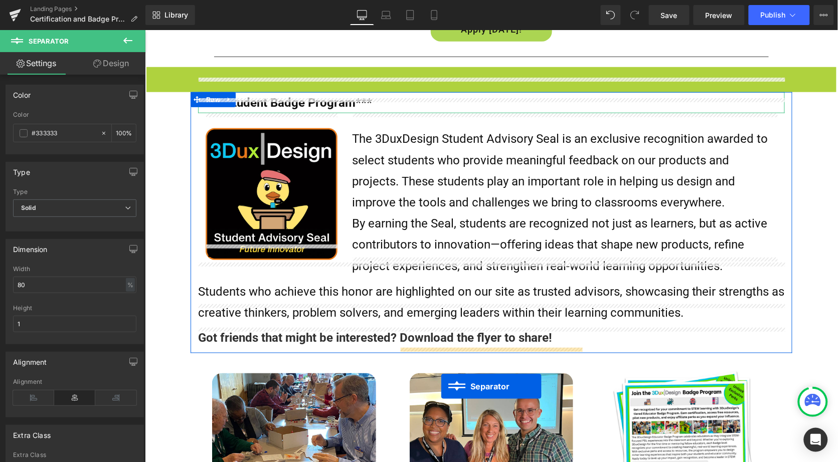
scroll to position [1394, 0]
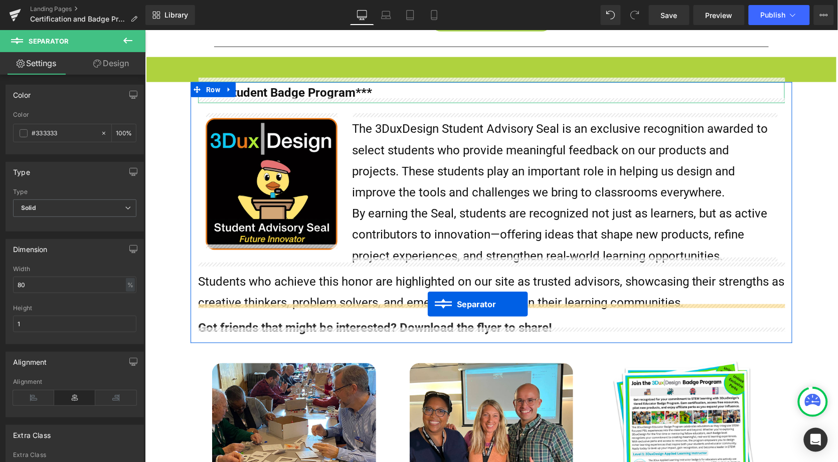
drag, startPoint x: 465, startPoint y: 184, endPoint x: 427, endPoint y: 304, distance: 125.7
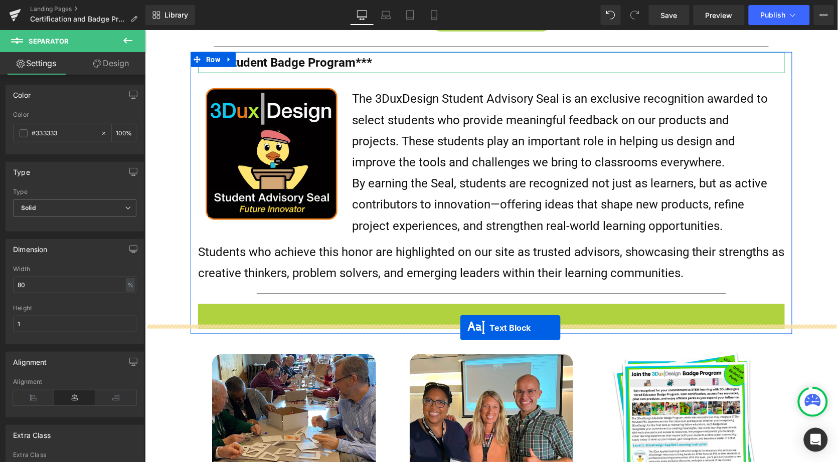
drag, startPoint x: 460, startPoint y: 304, endPoint x: 459, endPoint y: 327, distance: 23.1
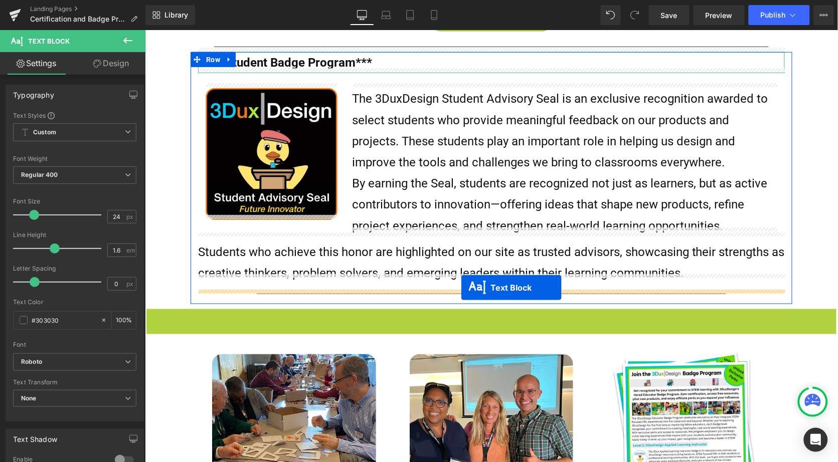
drag, startPoint x: 460, startPoint y: 308, endPoint x: 460, endPoint y: 287, distance: 21.1
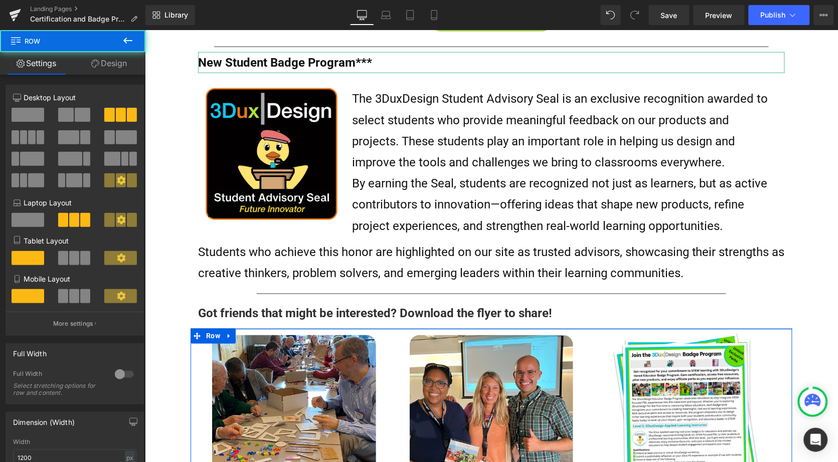
drag, startPoint x: 320, startPoint y: 331, endPoint x: 320, endPoint y: 317, distance: 13.5
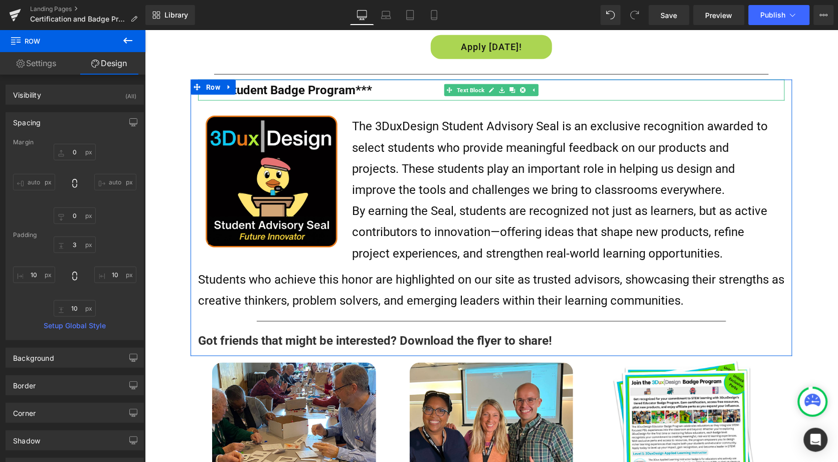
scroll to position [1368, 0]
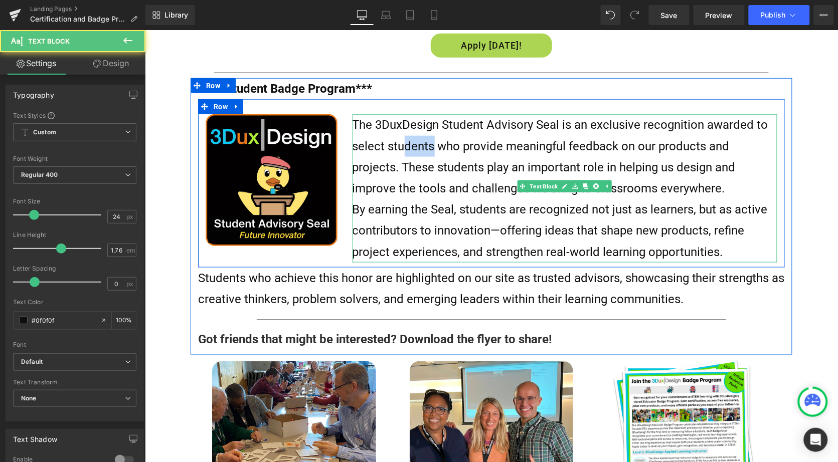
drag, startPoint x: 432, startPoint y: 140, endPoint x: 401, endPoint y: 142, distance: 31.1
click at [400, 142] on span "The 3DuxDesign Student Advisory Seal is an exclusive recognition awarded to sel…" at bounding box center [560, 156] width 416 height 78
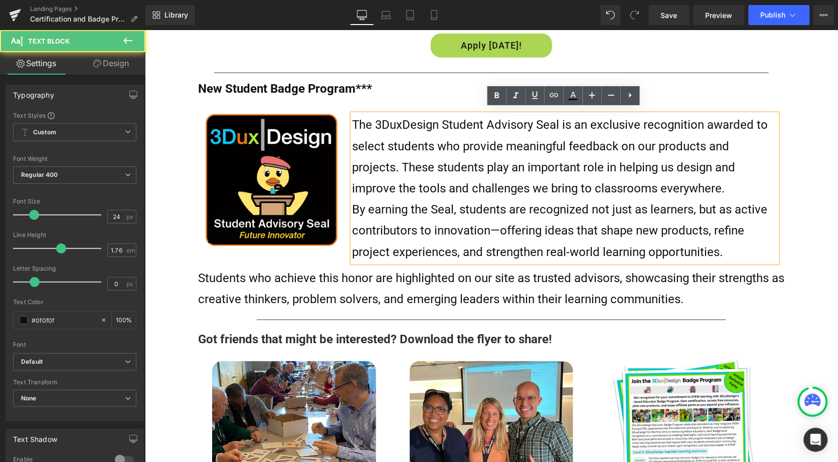
click at [435, 141] on span "The 3DuxDesign Student Advisory Seal is an exclusive recognition awarded to sel…" at bounding box center [560, 156] width 416 height 78
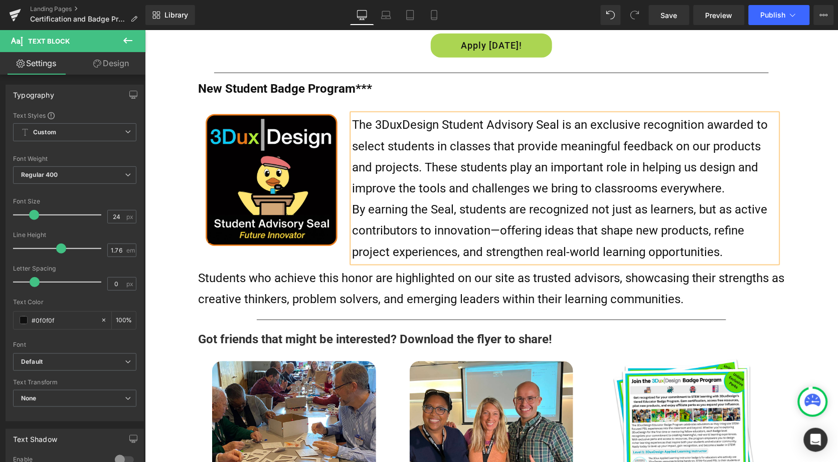
click at [416, 160] on span "The 3DuxDesign Student Advisory Seal is an exclusive recognition awarded to sel…" at bounding box center [560, 156] width 416 height 78
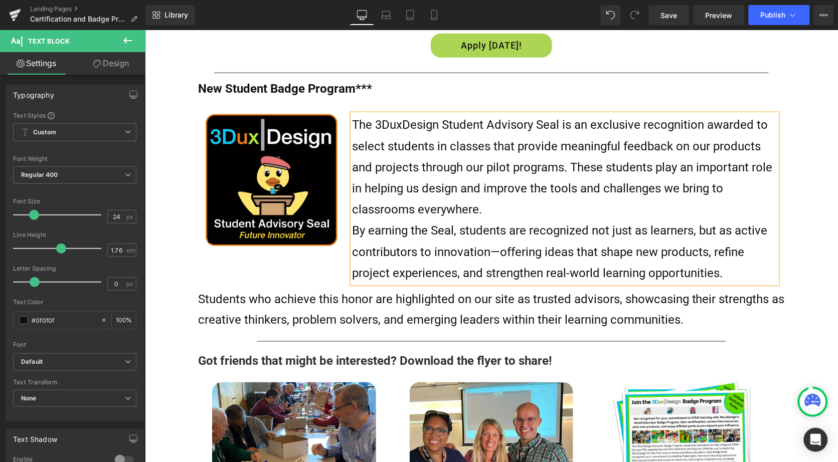
click at [352, 223] on p "By earning the Seal, students are recognized not just as learners, but as activ…" at bounding box center [564, 252] width 425 height 64
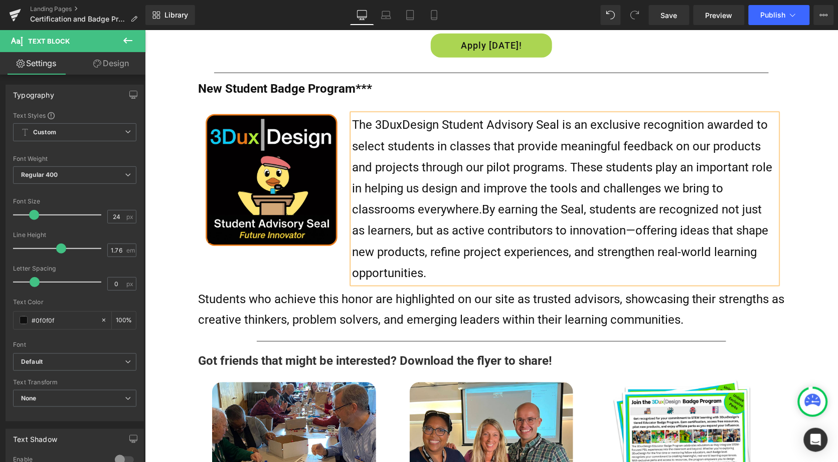
click at [632, 222] on span "By earning the Seal, students are recognized not just as learners, but as activ…" at bounding box center [560, 241] width 416 height 78
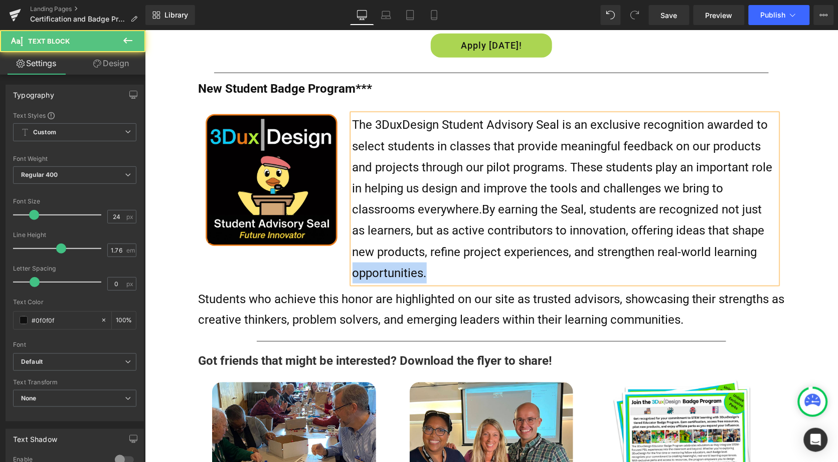
drag, startPoint x: 440, startPoint y: 265, endPoint x: 342, endPoint y: 264, distance: 97.3
click at [344, 264] on div "The 3DuxDesign Student Advisory Seal is an exclusive recognition awarded to sel…" at bounding box center [564, 198] width 440 height 169
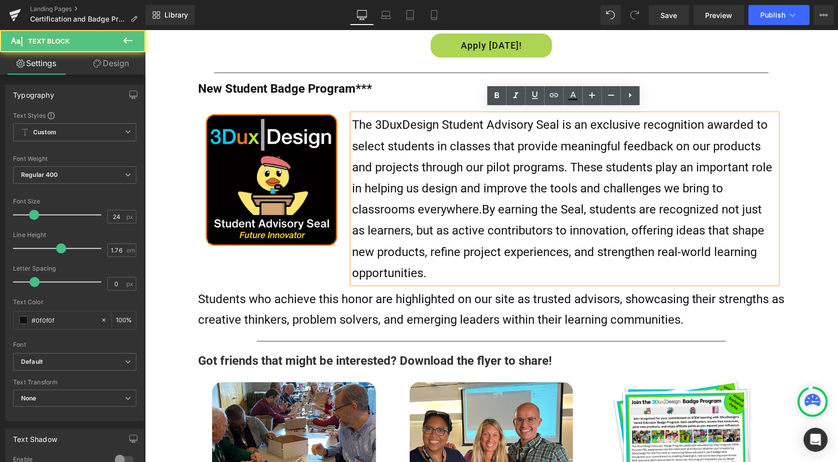
click at [420, 265] on span "By earning the Seal, students are recognized not just as learners, but as activ…" at bounding box center [558, 241] width 412 height 78
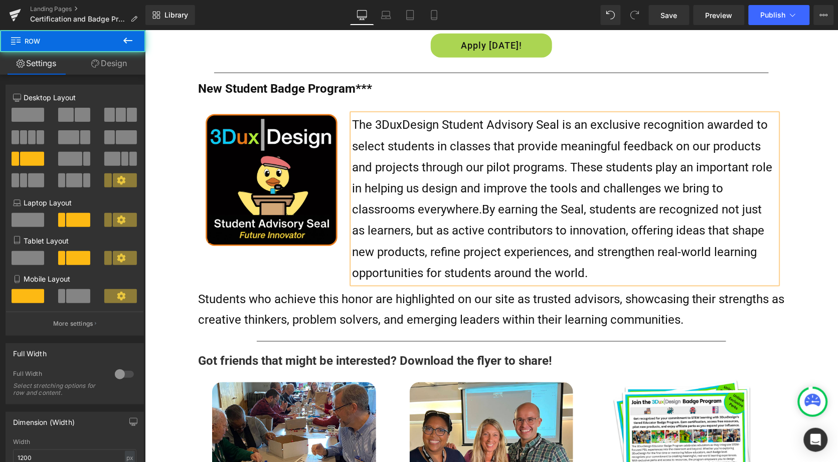
click at [209, 270] on div "Image The 3DuxDesign Student Advisory Seal is an exclusive recognition awarded …" at bounding box center [491, 194] width 587 height 190
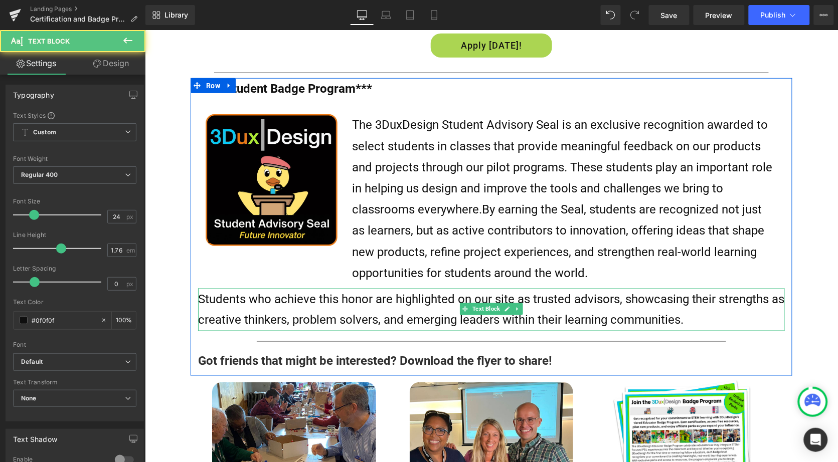
click at [387, 294] on span "Students who achieve this honor are highlighted on our site as trusted advisors…" at bounding box center [491, 309] width 587 height 35
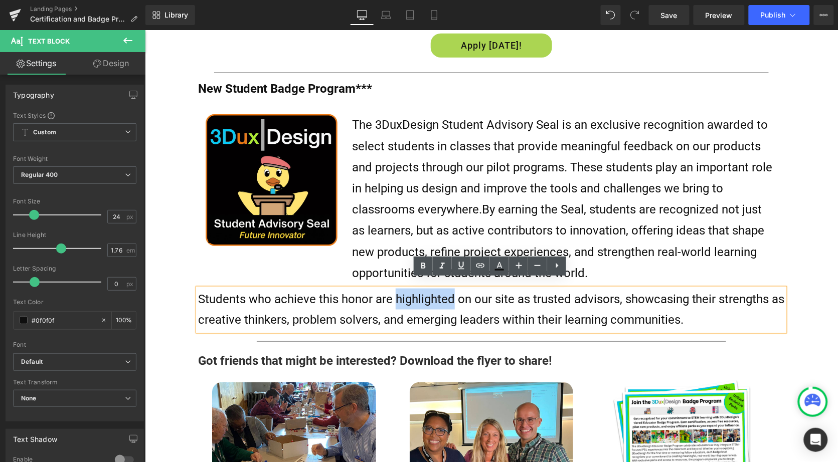
drag, startPoint x: 453, startPoint y: 292, endPoint x: 394, endPoint y: 292, distance: 59.2
click at [394, 292] on span "Students who achieve this honor are highlighted on our site as trusted advisors…" at bounding box center [491, 309] width 587 height 35
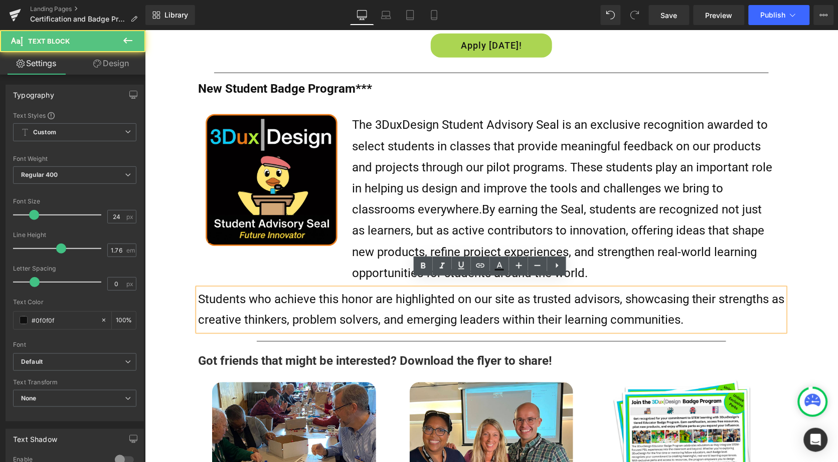
click at [493, 296] on span "Students who achieve this honor are highlighted on our site as trusted advisors…" at bounding box center [491, 309] width 587 height 35
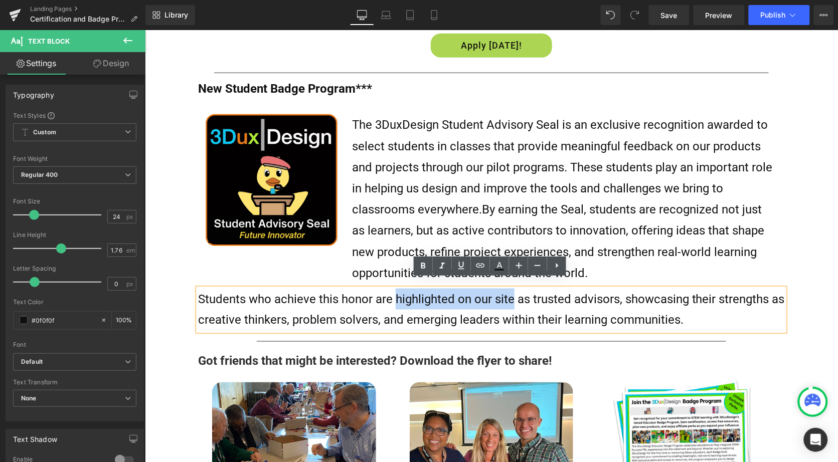
drag, startPoint x: 500, startPoint y: 292, endPoint x: 392, endPoint y: 293, distance: 107.8
click at [392, 293] on span "Students who achieve this honor are highlighted on our site as trusted advisors…" at bounding box center [491, 309] width 587 height 35
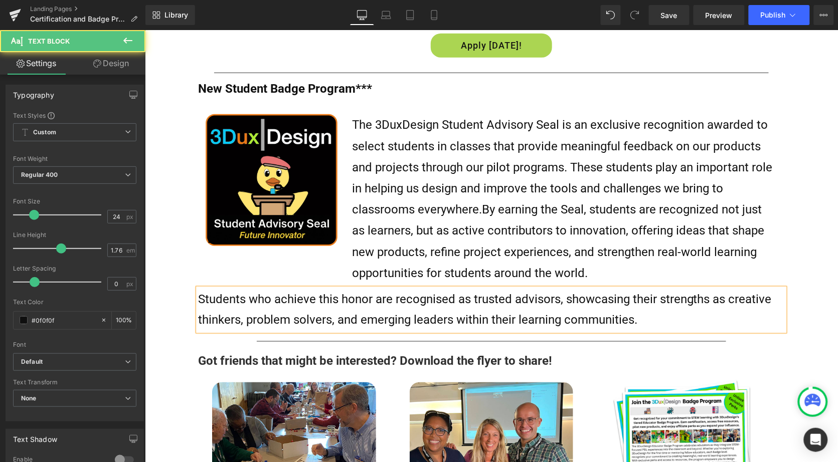
click at [650, 304] on p "Students who achieve this honor are recognised as trusted advisors, showcasing …" at bounding box center [491, 309] width 587 height 42
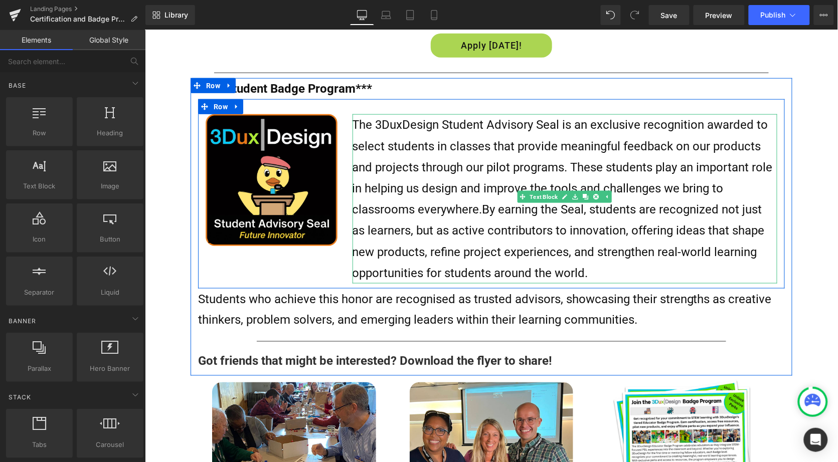
click at [403, 148] on p "The 3DuxDesign Student Advisory Seal is an exclusive recognition awarded to sel…" at bounding box center [564, 198] width 425 height 169
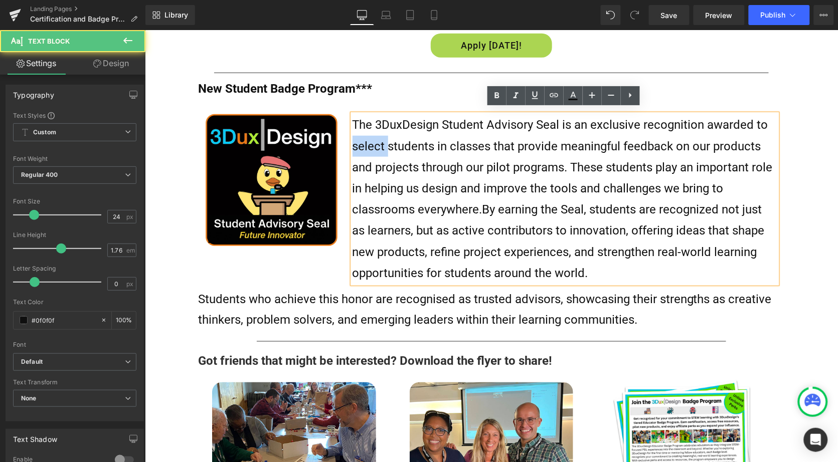
drag, startPoint x: 384, startPoint y: 139, endPoint x: 350, endPoint y: 139, distance: 33.6
click at [352, 139] on span "The 3DuxDesign Student Advisory Seal is an exclusive recognition awarded to sel…" at bounding box center [562, 166] width 420 height 99
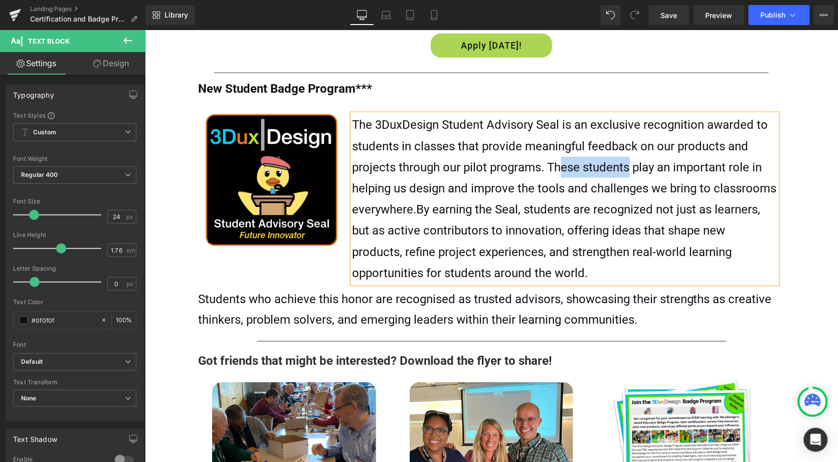
drag, startPoint x: 625, startPoint y: 158, endPoint x: 558, endPoint y: 160, distance: 66.7
click at [558, 160] on span "The 3DuxDesign Student Advisory Seal is an exclusive recognition awarded to stu…" at bounding box center [564, 166] width 424 height 99
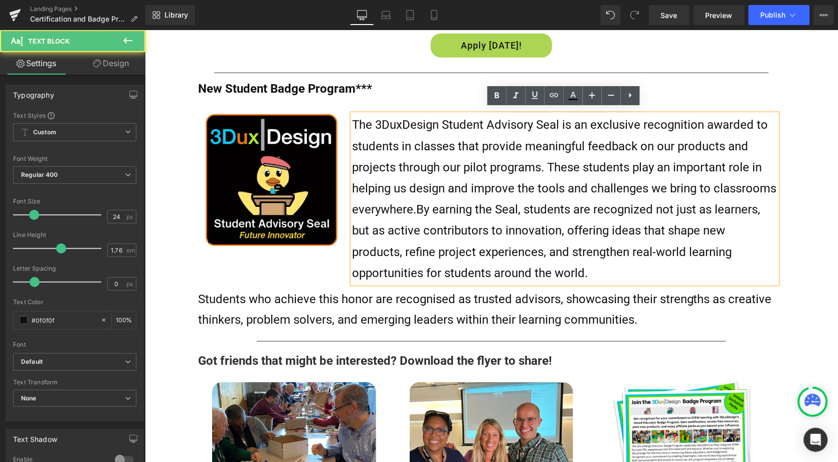
click at [581, 168] on p "The 3DuxDesign Student Advisory Seal is an exclusive recognition awarded to stu…" at bounding box center [564, 198] width 425 height 169
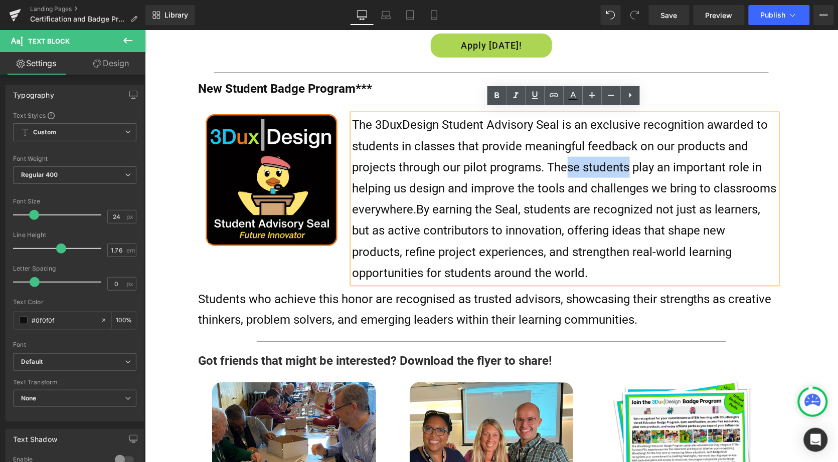
drag, startPoint x: 627, startPoint y: 160, endPoint x: 567, endPoint y: 163, distance: 60.2
click at [567, 163] on span "The 3DuxDesign Student Advisory Seal is an exclusive recognition awarded to stu…" at bounding box center [564, 166] width 424 height 99
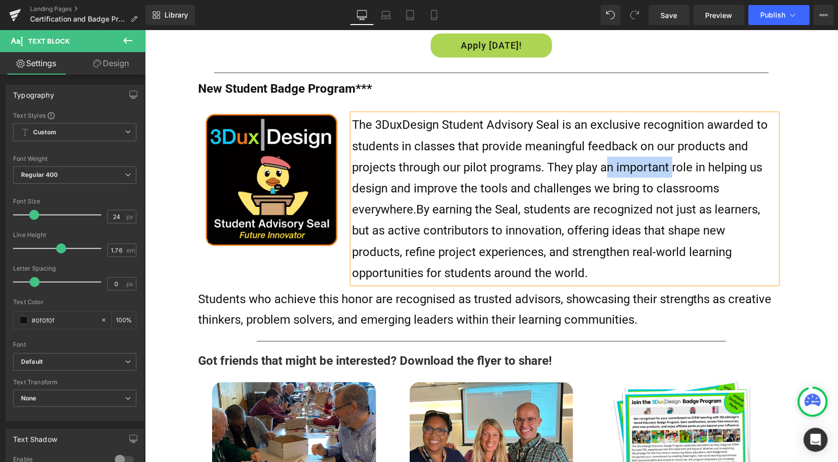
drag, startPoint x: 607, startPoint y: 161, endPoint x: 669, endPoint y: 164, distance: 62.7
click at [669, 164] on span "The 3DuxDesign Student Advisory Seal is an exclusive recognition awarded to stu…" at bounding box center [560, 166] width 416 height 99
drag, startPoint x: 588, startPoint y: 182, endPoint x: 509, endPoint y: 181, distance: 78.7
click at [509, 181] on span "The 3DuxDesign Student Advisory Seal is an exclusive recognition awarded to stu…" at bounding box center [560, 166] width 416 height 99
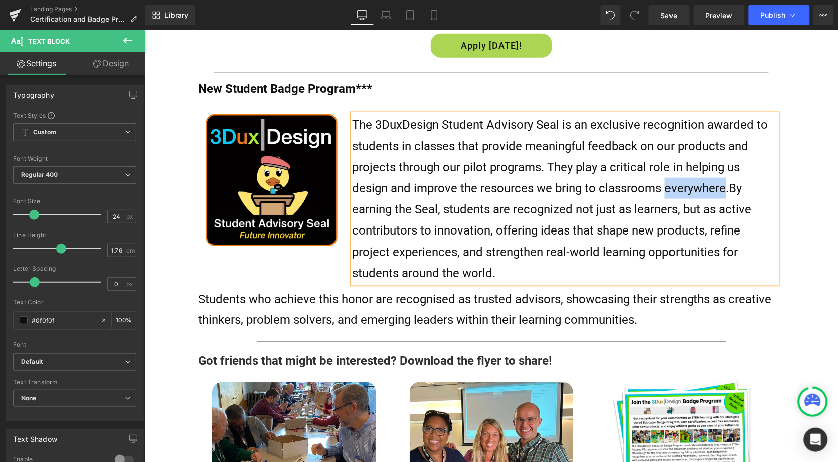
drag, startPoint x: 721, startPoint y: 182, endPoint x: 664, endPoint y: 182, distance: 57.2
click at [664, 182] on span "The 3DuxDesign Student Advisory Seal is an exclusive recognition awarded to stu…" at bounding box center [560, 156] width 416 height 78
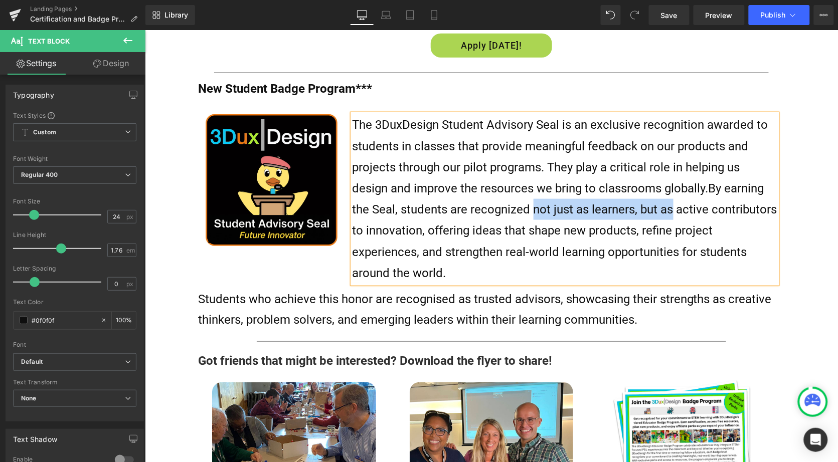
drag, startPoint x: 667, startPoint y: 203, endPoint x: 528, endPoint y: 204, distance: 139.4
click at [528, 204] on span "By earning the Seal, students are recognized not just as learners, but as activ…" at bounding box center [564, 230] width 425 height 99
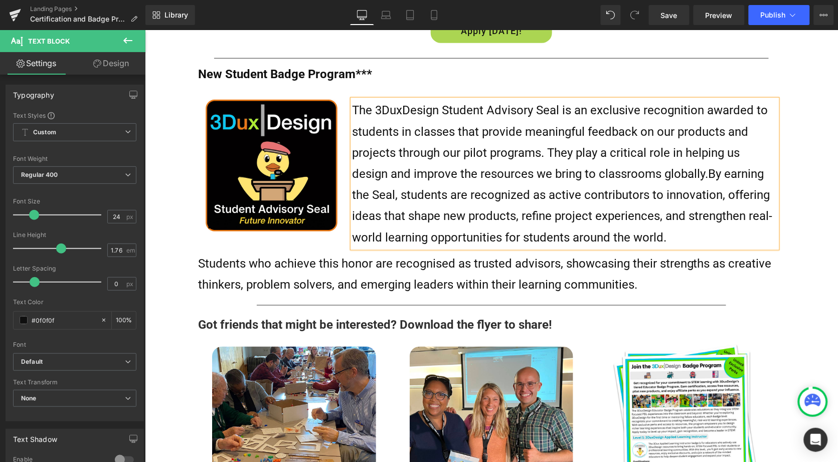
scroll to position [1384, 0]
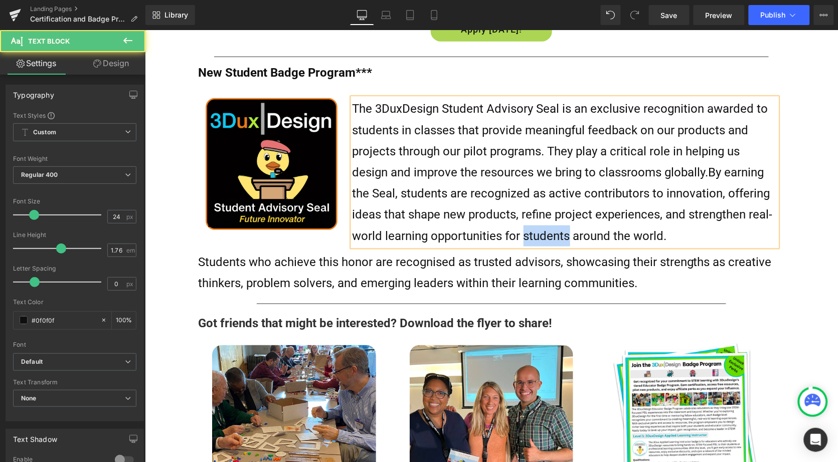
drag, startPoint x: 568, startPoint y: 225, endPoint x: 520, endPoint y: 225, distance: 47.6
click at [520, 225] on span "By earning the Seal, students are recognized as active contributors to innovati…" at bounding box center [562, 204] width 420 height 78
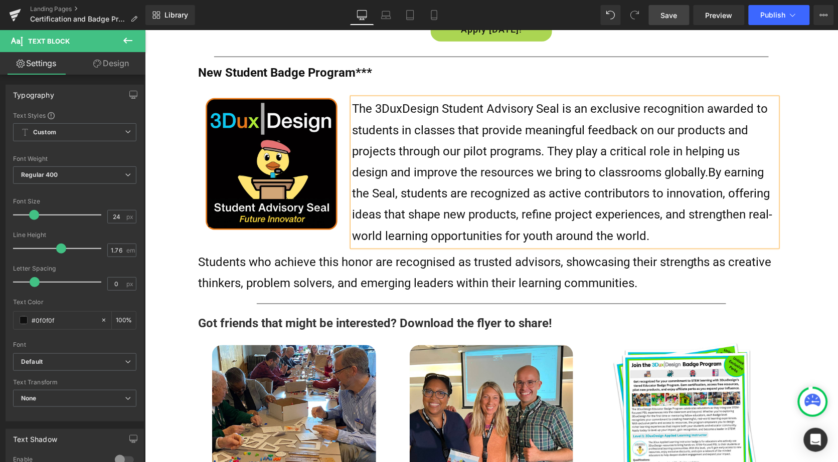
click at [670, 16] on span "Save" at bounding box center [669, 15] width 17 height 11
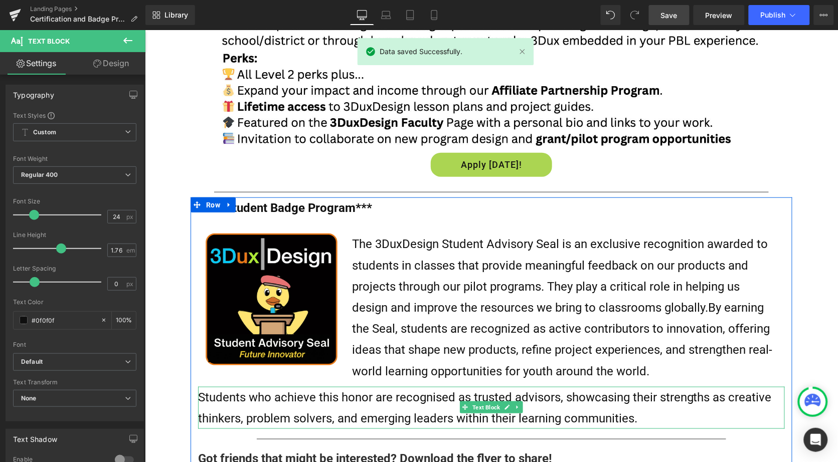
scroll to position [1246, 0]
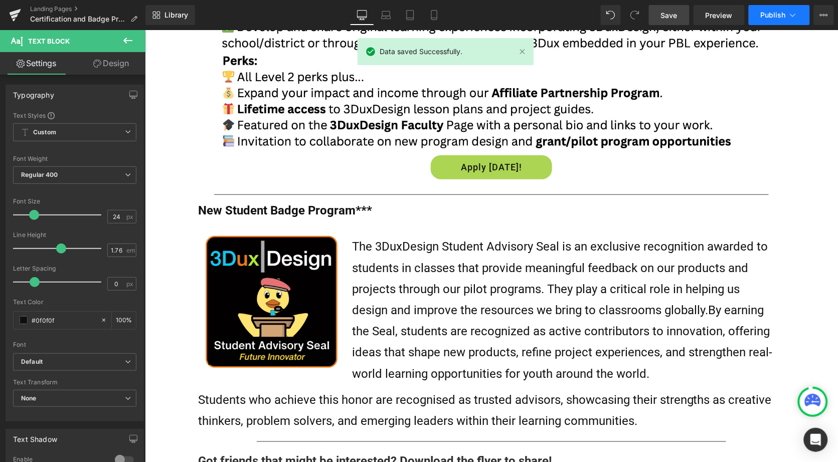
click at [770, 8] on button "Publish" at bounding box center [779, 15] width 61 height 20
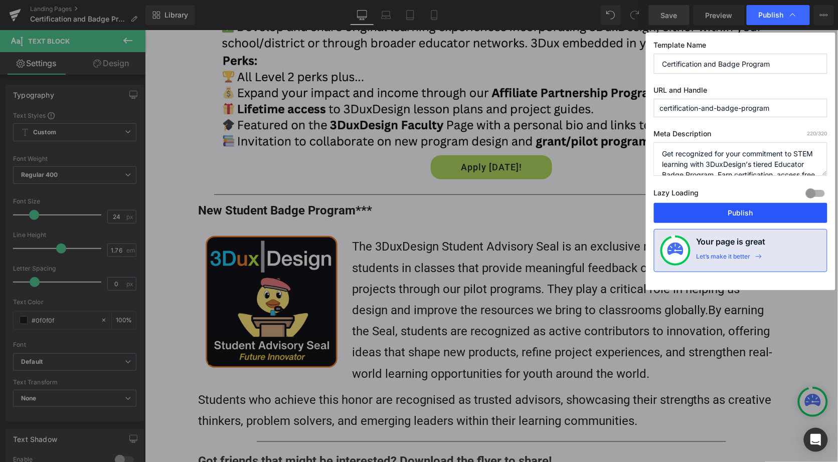
click at [734, 216] on button "Publish" at bounding box center [740, 213] width 173 height 20
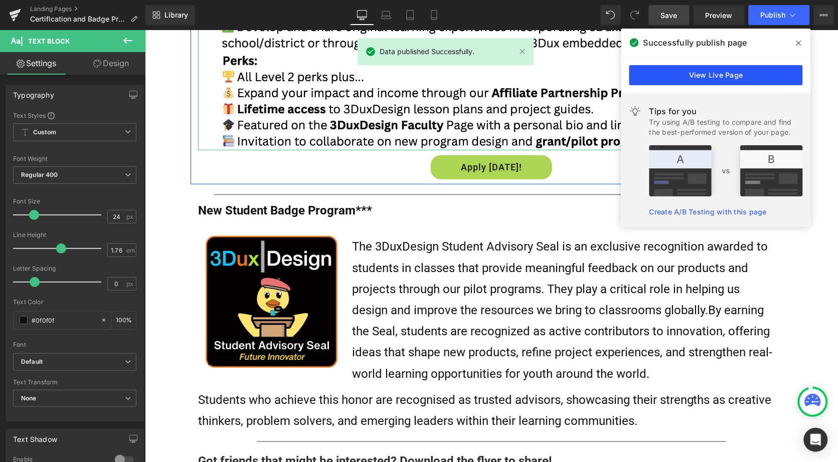
click at [728, 74] on link "View Live Page" at bounding box center [715, 75] width 173 height 20
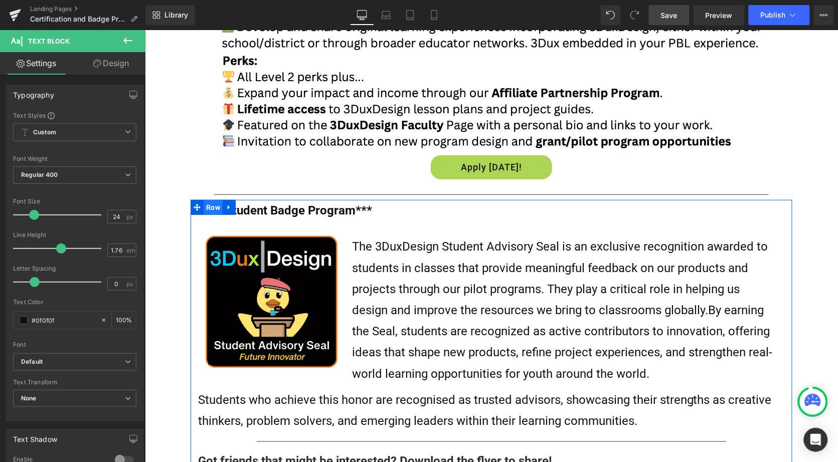
click at [213, 205] on span "Row" at bounding box center [212, 207] width 19 height 15
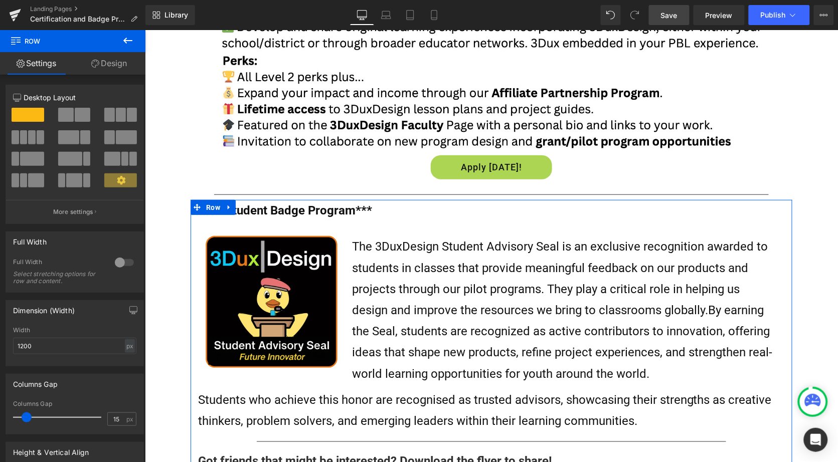
click at [119, 65] on link "Design" at bounding box center [109, 63] width 73 height 23
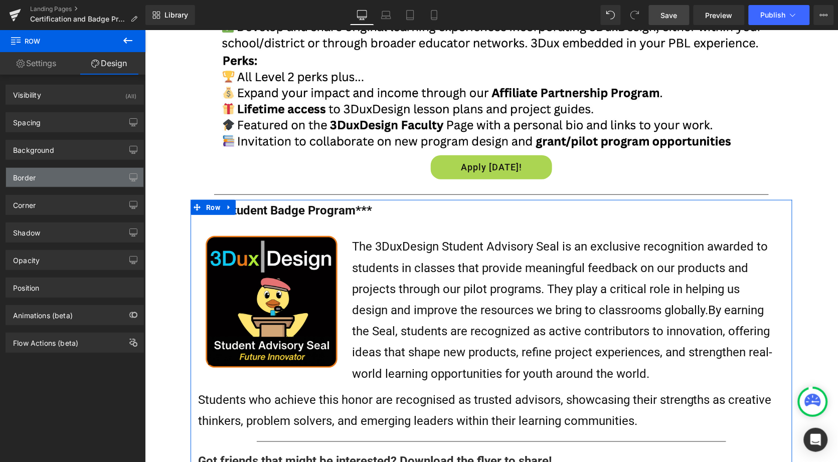
click at [49, 183] on div "Border" at bounding box center [74, 177] width 137 height 19
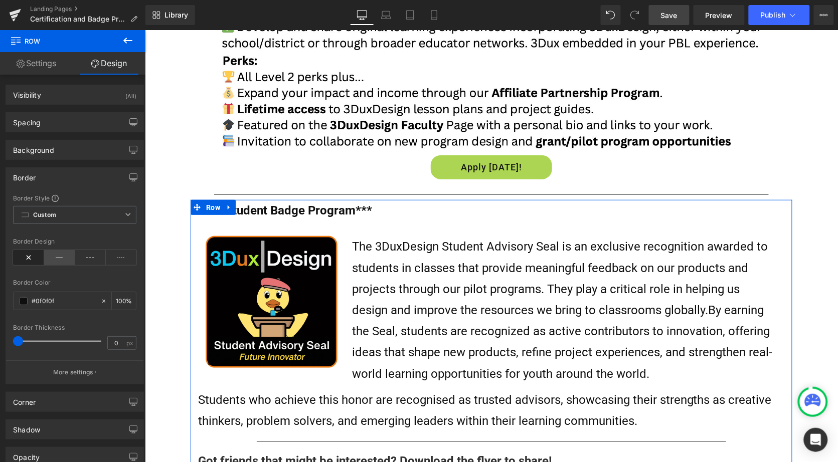
click at [49, 256] on icon at bounding box center [59, 257] width 31 height 15
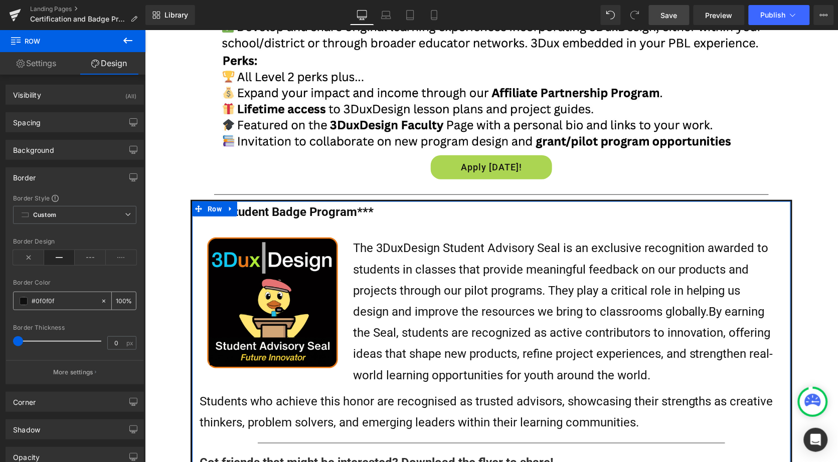
click at [26, 299] on span at bounding box center [24, 301] width 8 height 8
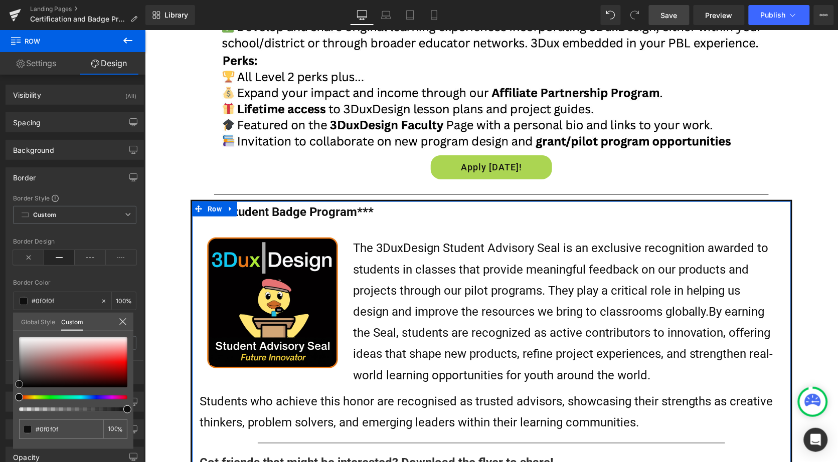
type input "#8d8b8b"
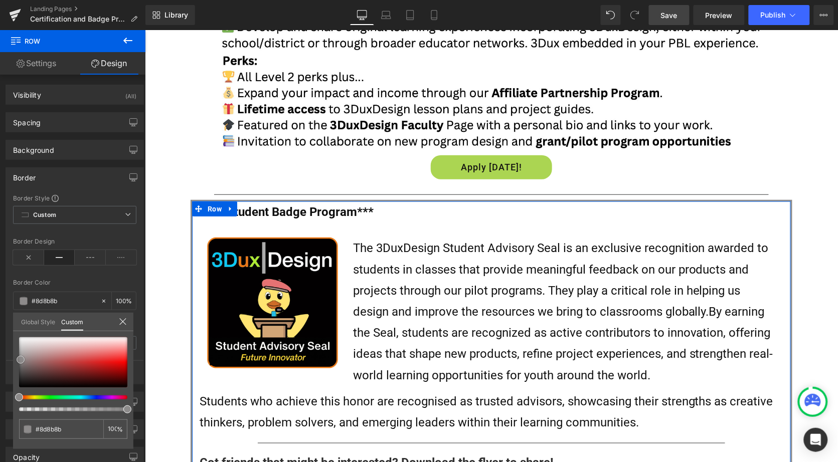
click at [21, 359] on div at bounding box center [73, 362] width 108 height 50
type input "#8f8d8d"
type input "#919191"
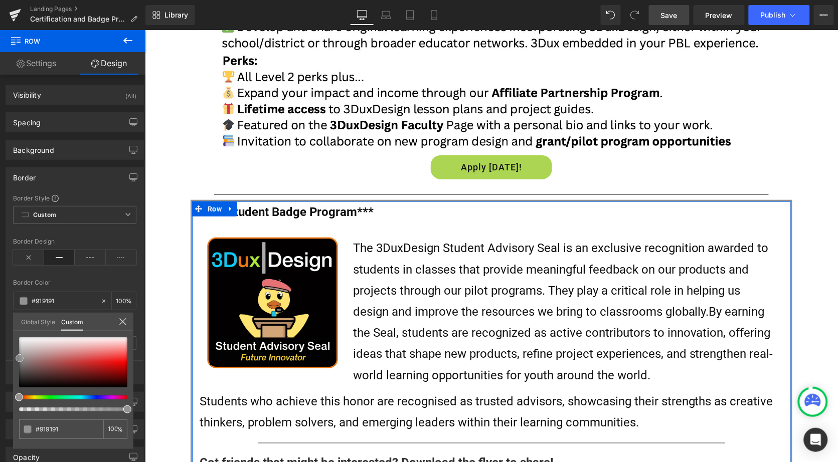
type input "#939393"
click at [20, 358] on span at bounding box center [20, 358] width 8 height 8
click at [36, 396] on div at bounding box center [69, 398] width 108 height 4
drag, startPoint x: 36, startPoint y: 396, endPoint x: 29, endPoint y: 396, distance: 7.5
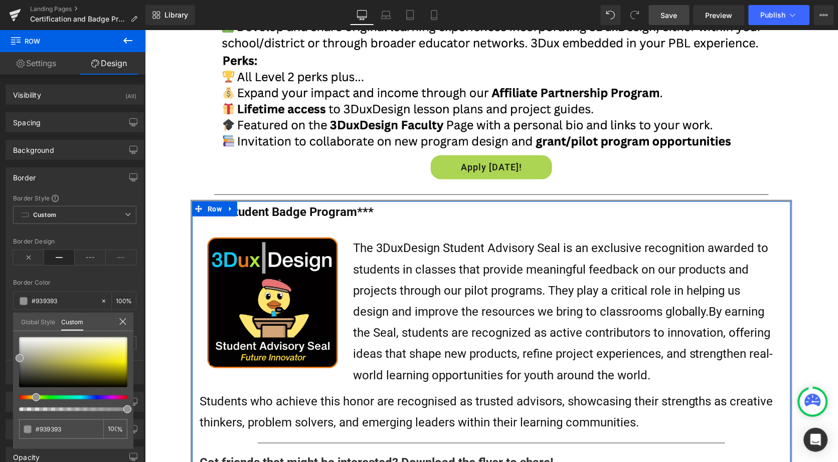
click at [29, 396] on div at bounding box center [69, 398] width 108 height 4
type input "#e7de36"
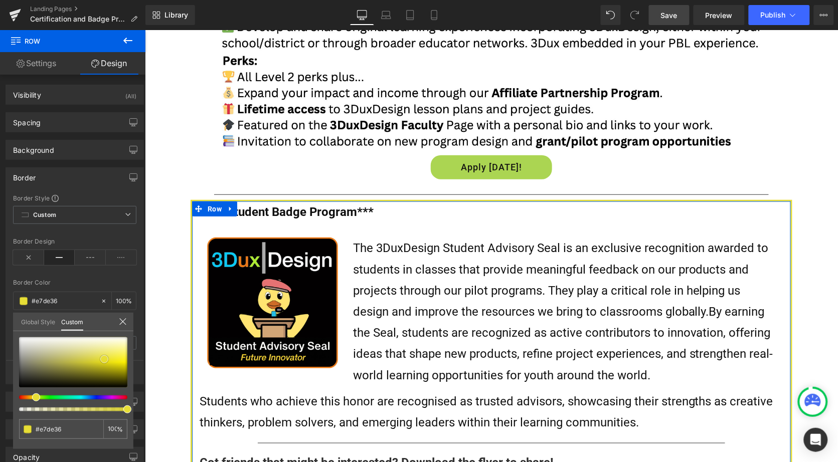
click at [104, 359] on div at bounding box center [73, 362] width 108 height 50
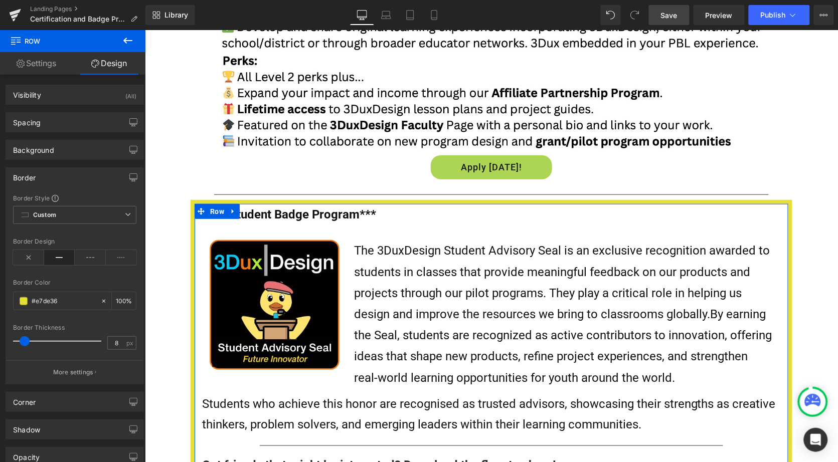
type input "9"
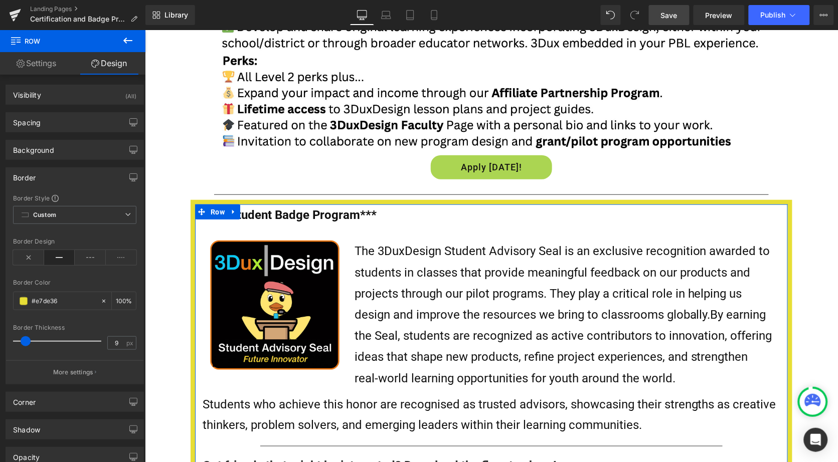
drag, startPoint x: 19, startPoint y: 339, endPoint x: 26, endPoint y: 338, distance: 7.0
click at [26, 338] on span at bounding box center [26, 341] width 10 height 10
click at [61, 397] on div "Corner" at bounding box center [74, 402] width 137 height 19
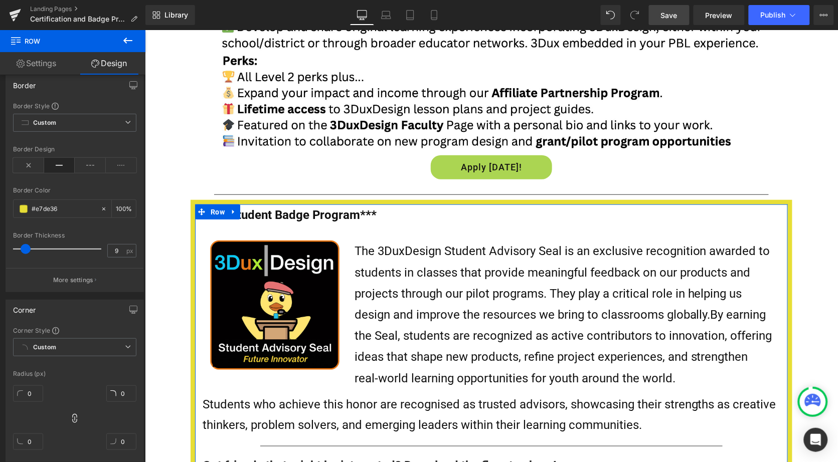
scroll to position [119, 0]
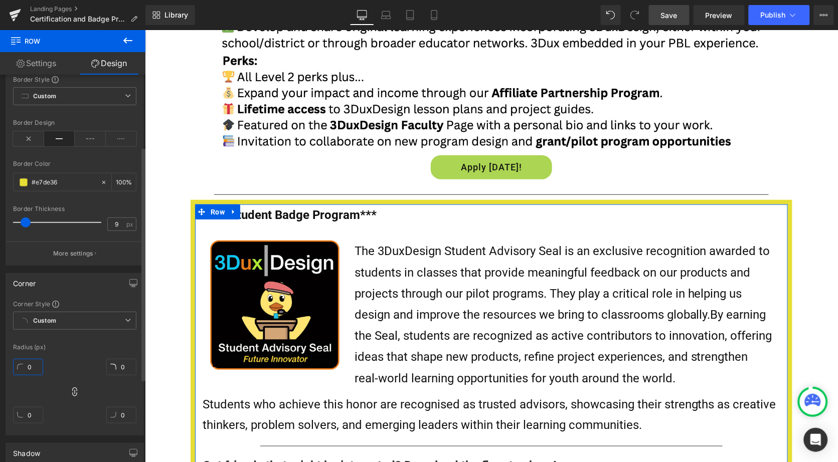
click at [25, 365] on input "0" at bounding box center [28, 367] width 30 height 17
type input "30"
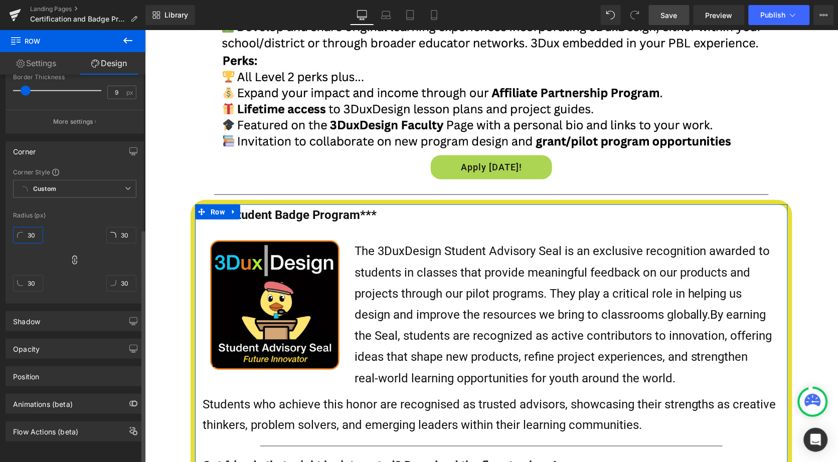
scroll to position [255, 0]
type input "30"
click at [38, 312] on div "Shadow" at bounding box center [26, 319] width 27 height 14
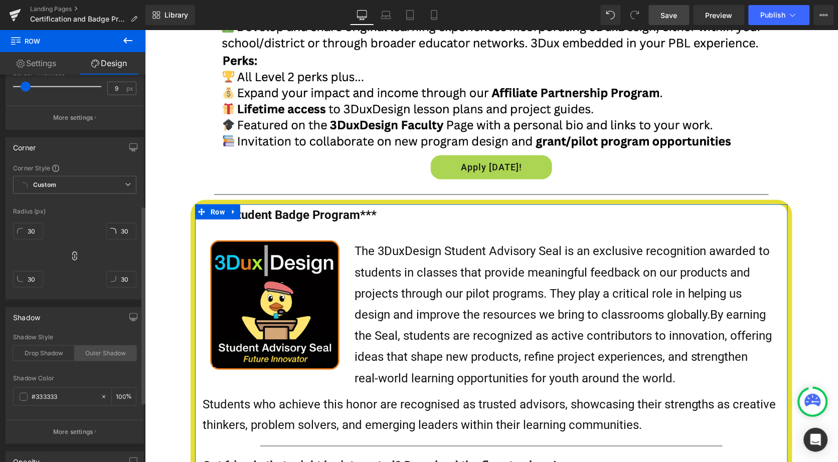
click at [91, 348] on div "Outer Shadow" at bounding box center [106, 353] width 62 height 15
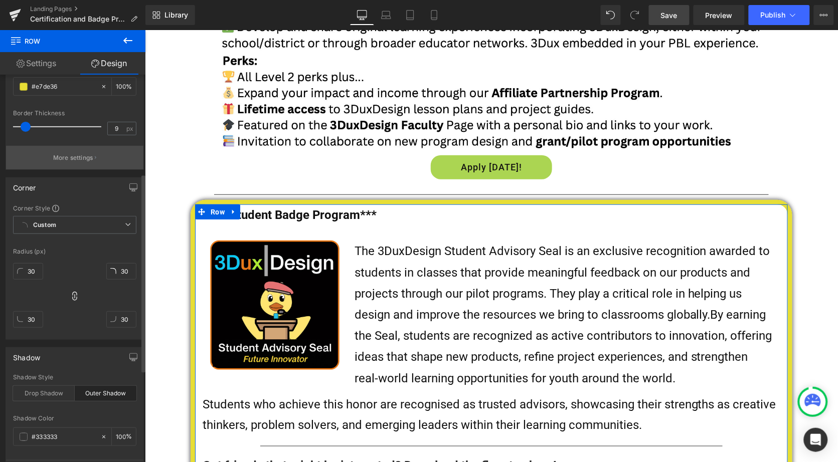
scroll to position [170, 0]
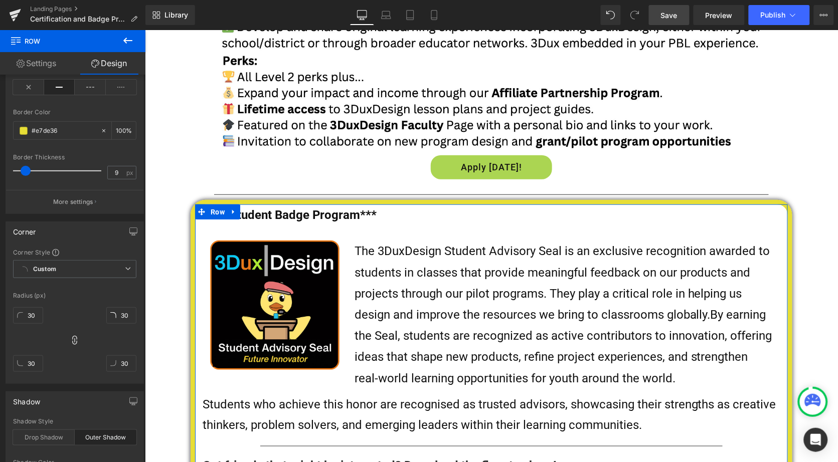
click at [53, 68] on link "Settings" at bounding box center [36, 63] width 73 height 23
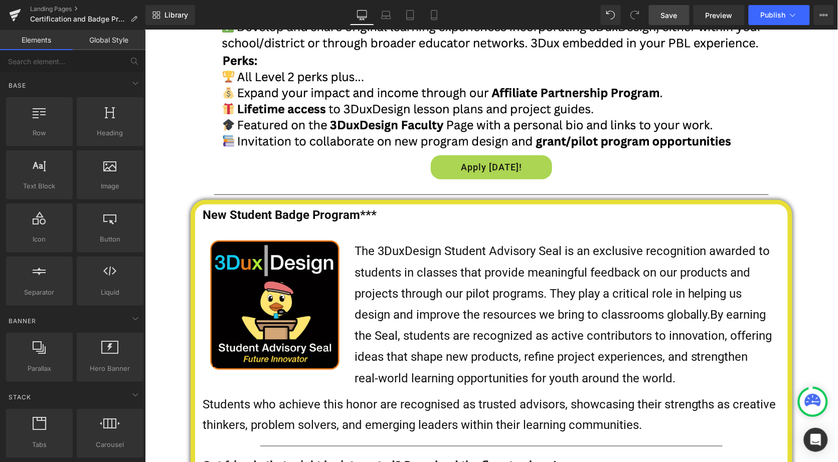
click at [164, 157] on div "WELCOME TO GLOBAL FUTURES! Heading THE MISSION : A COMMUNITY CENTER, REIMAGINED…" at bounding box center [490, 6] width 693 height 2345
click at [812, 205] on div "WELCOME TO GLOBAL FUTURES! Heading THE MISSION : A COMMUNITY CENTER, REIMAGINED…" at bounding box center [490, 6] width 693 height 2345
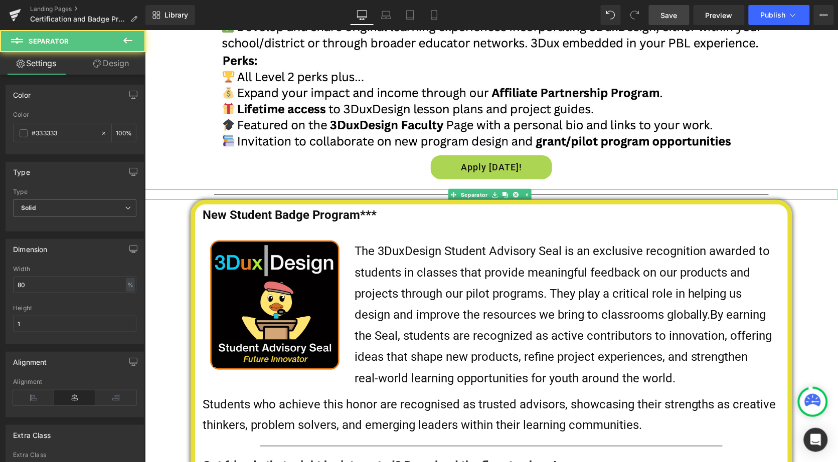
click at [704, 194] on hr at bounding box center [491, 197] width 555 height 6
click at [525, 193] on icon at bounding box center [526, 195] width 2 height 4
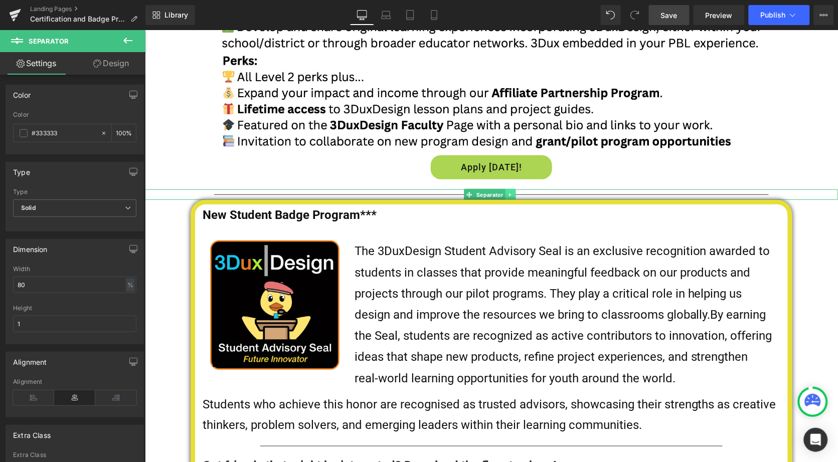
click at [508, 193] on icon at bounding box center [509, 195] width 2 height 4
click at [512, 192] on icon at bounding box center [515, 195] width 6 height 6
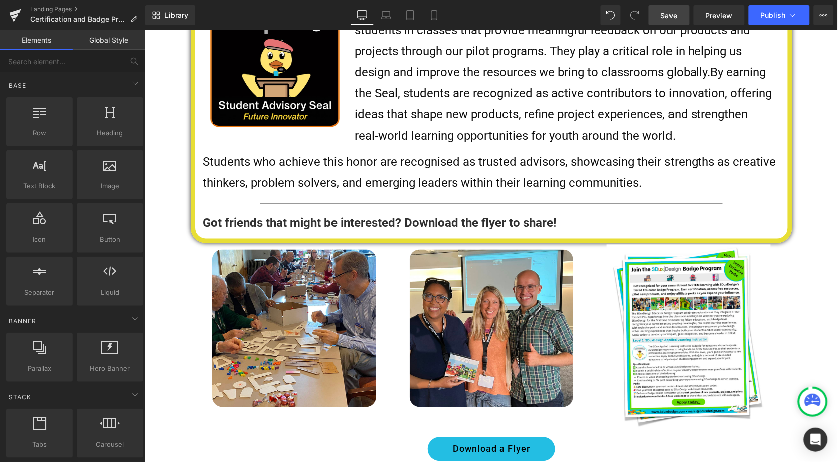
scroll to position [1476, 0]
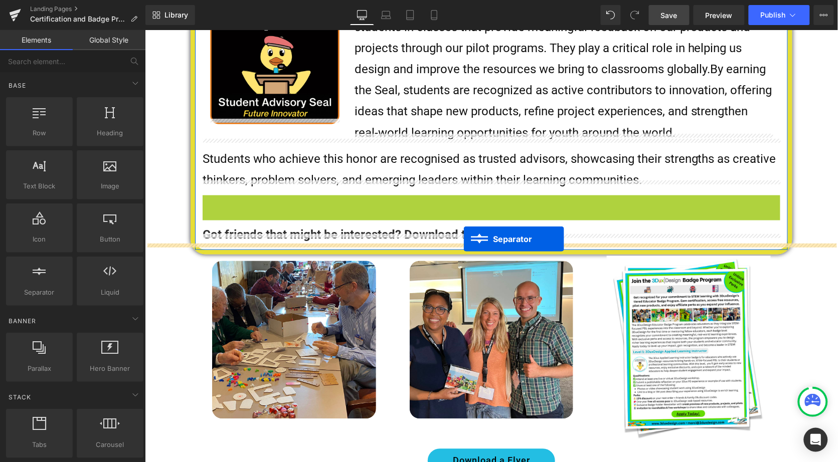
drag, startPoint x: 467, startPoint y: 189, endPoint x: 463, endPoint y: 238, distance: 49.3
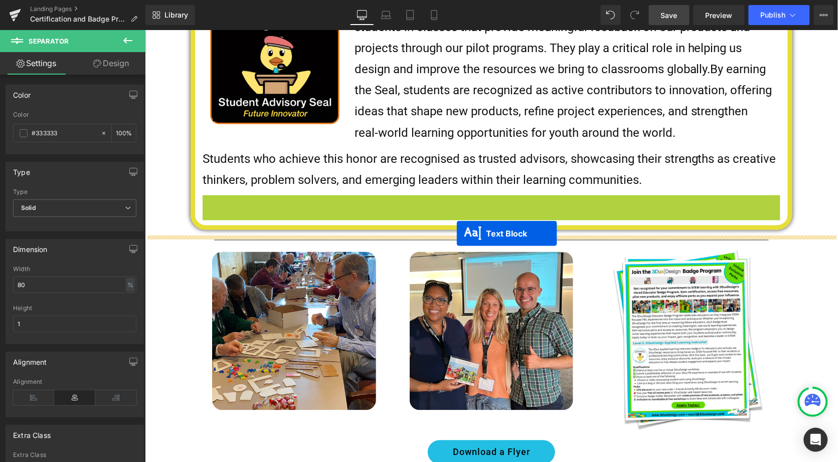
drag, startPoint x: 461, startPoint y: 195, endPoint x: 456, endPoint y: 233, distance: 38.4
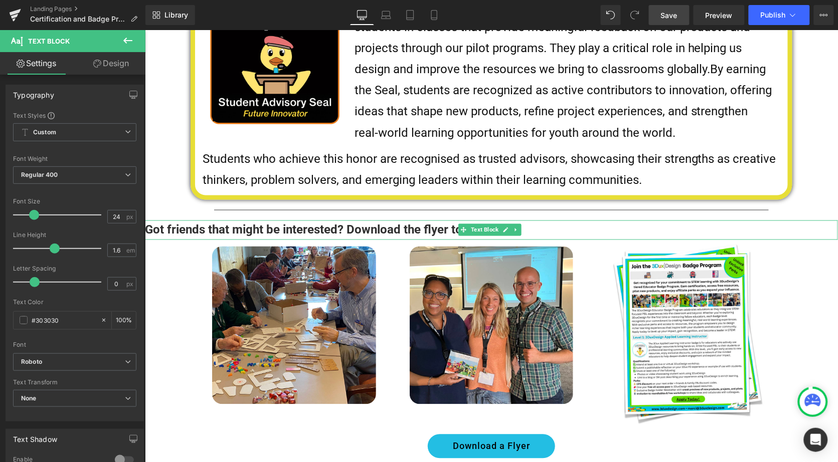
click at [431, 223] on b "Got friends that might be interested? Download the flyer to share!" at bounding box center [321, 230] width 354 height 14
click at [115, 65] on link "Design" at bounding box center [111, 63] width 73 height 23
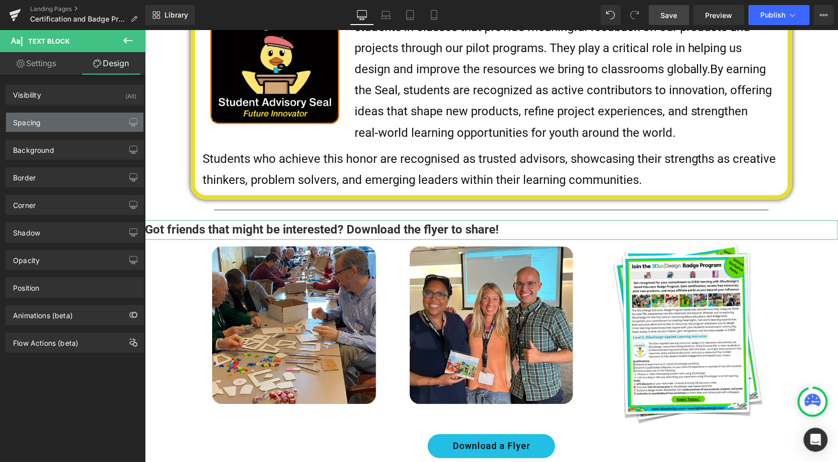
click at [51, 131] on div "Spacing" at bounding box center [74, 122] width 137 height 19
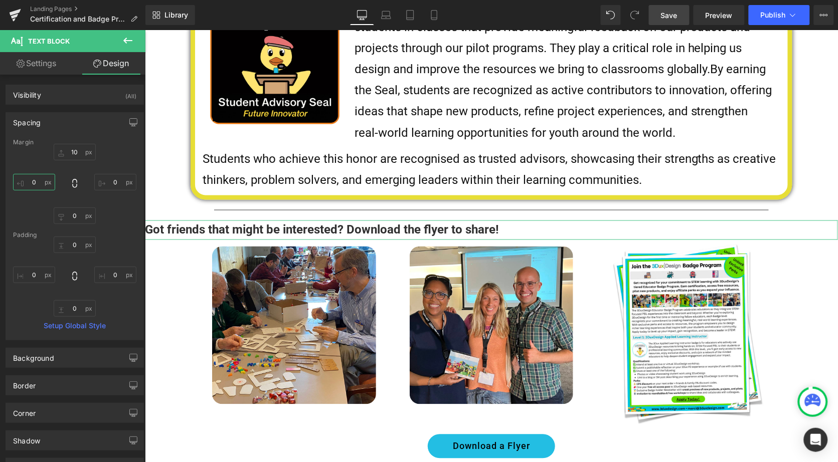
click at [31, 185] on input "0" at bounding box center [34, 182] width 42 height 17
type input "50"
click at [496, 224] on span "Text Block" at bounding box center [497, 230] width 32 height 12
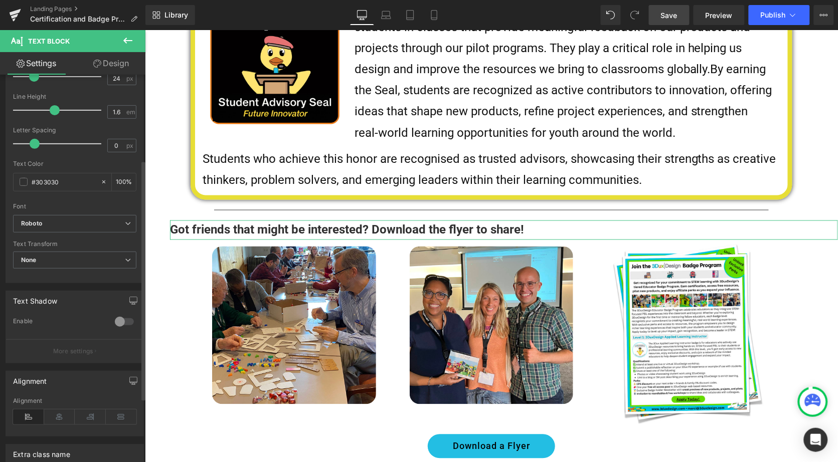
scroll to position [139, 0]
click at [59, 416] on icon at bounding box center [59, 416] width 31 height 15
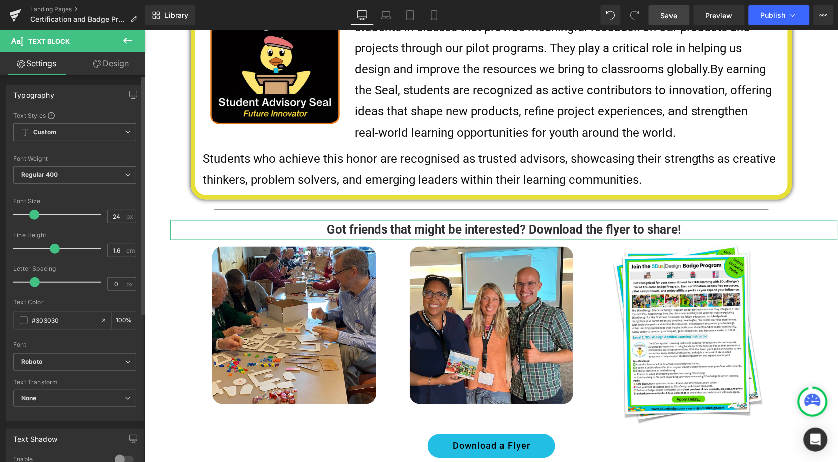
scroll to position [0, 0]
click at [98, 66] on icon at bounding box center [97, 64] width 8 height 8
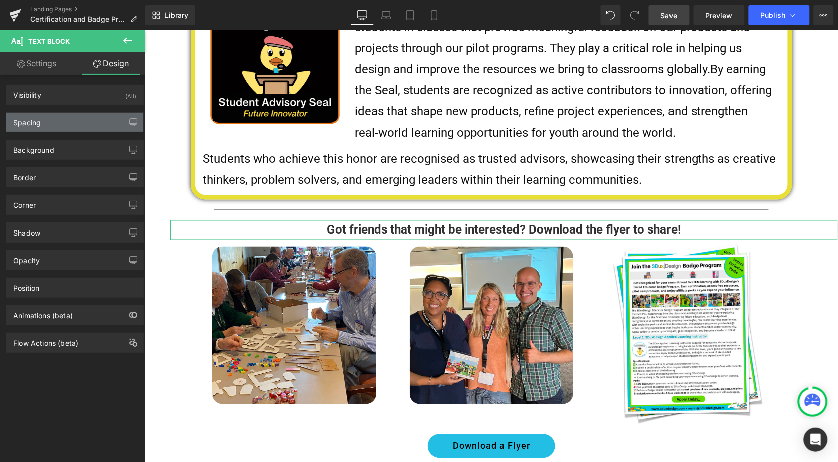
click at [29, 126] on div "Spacing" at bounding box center [27, 120] width 28 height 14
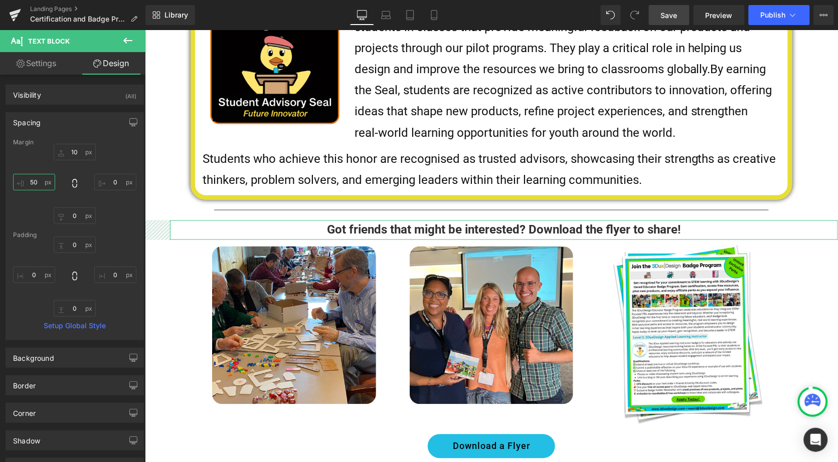
click at [35, 183] on input "50" at bounding box center [34, 182] width 42 height 17
type input "0"
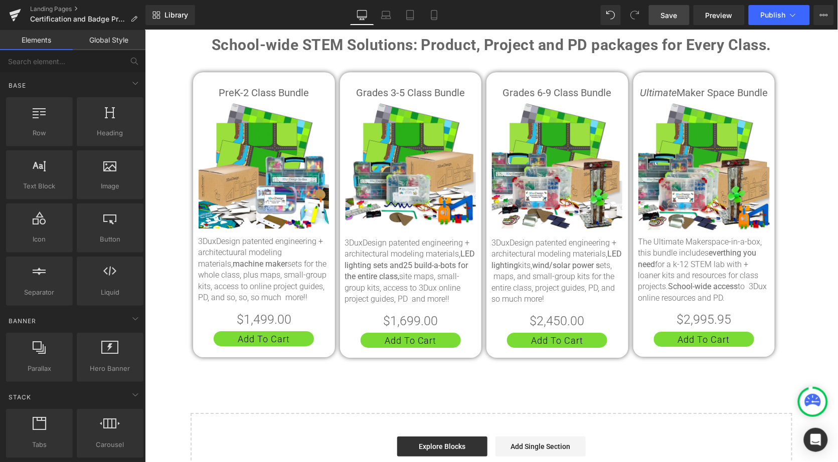
scroll to position [1921, 0]
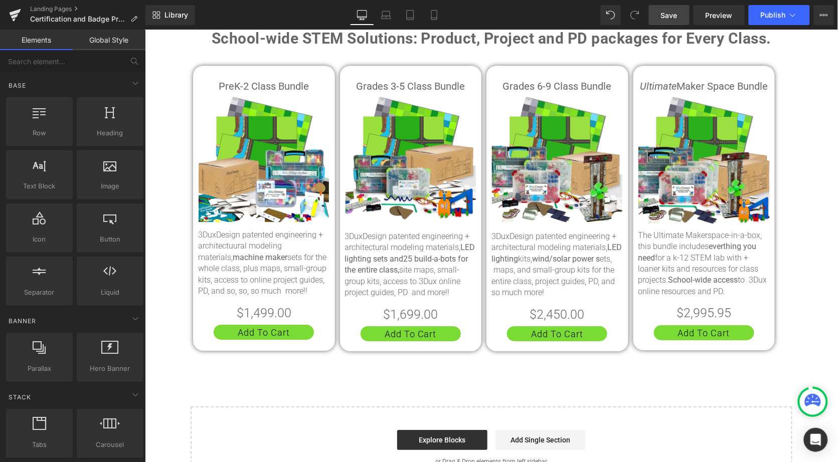
click at [674, 14] on span "Save" at bounding box center [669, 15] width 17 height 11
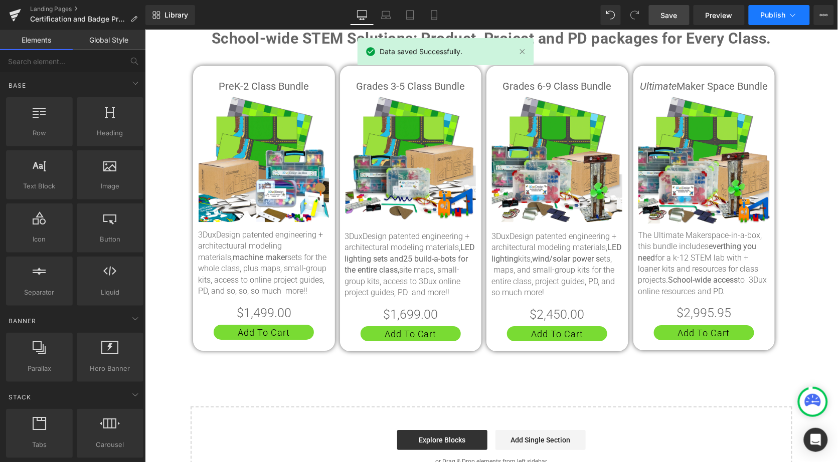
click at [771, 19] on button "Publish" at bounding box center [779, 15] width 61 height 20
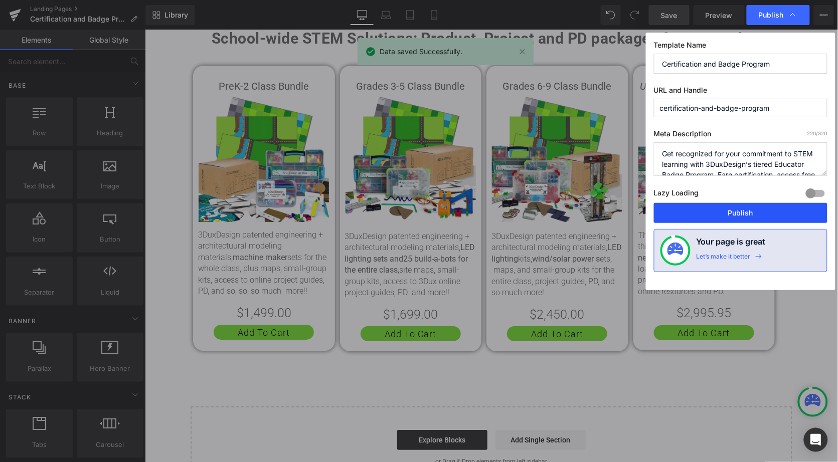
click at [738, 208] on button "Publish" at bounding box center [740, 213] width 173 height 20
